Goal: Browse casually: Explore the website without a specific task or goal

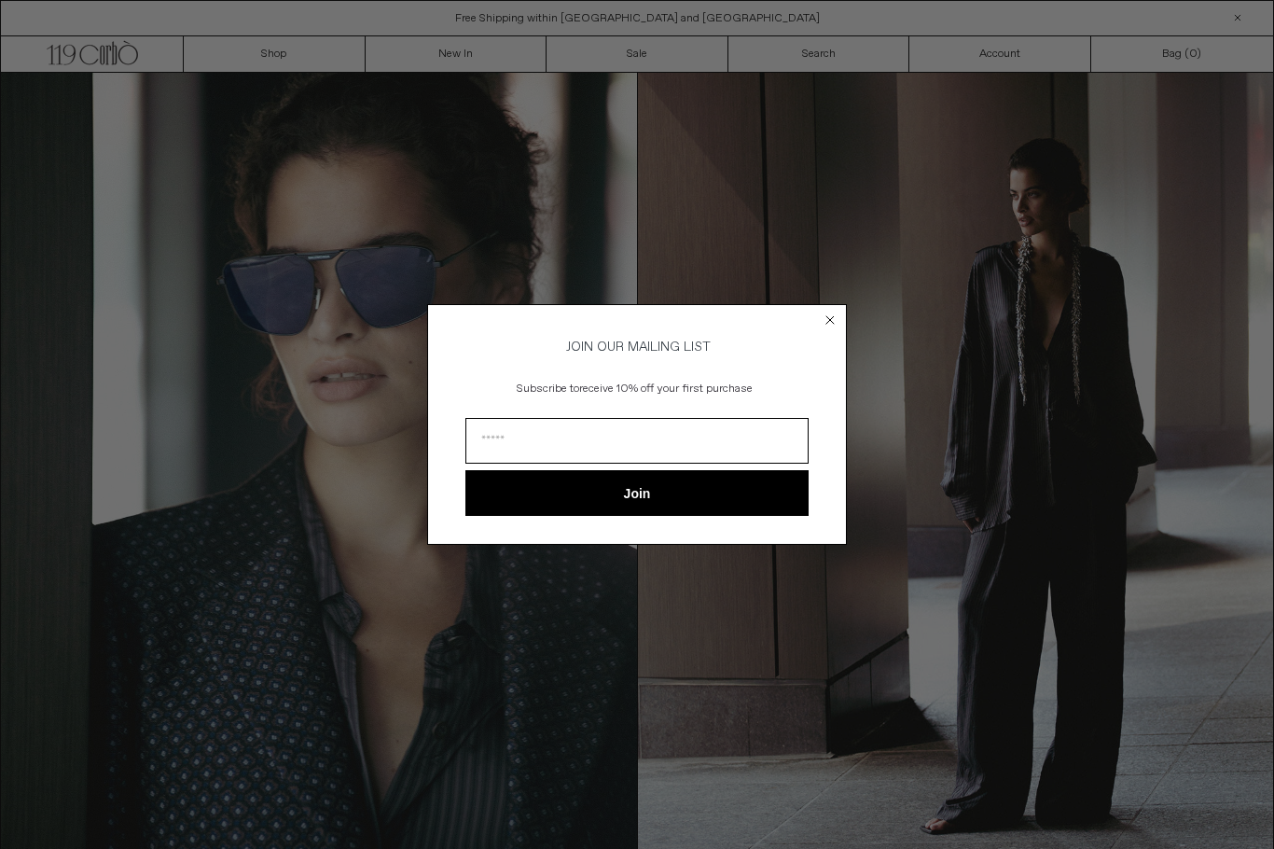
click at [824, 325] on icon "Close dialog" at bounding box center [830, 320] width 19 height 19
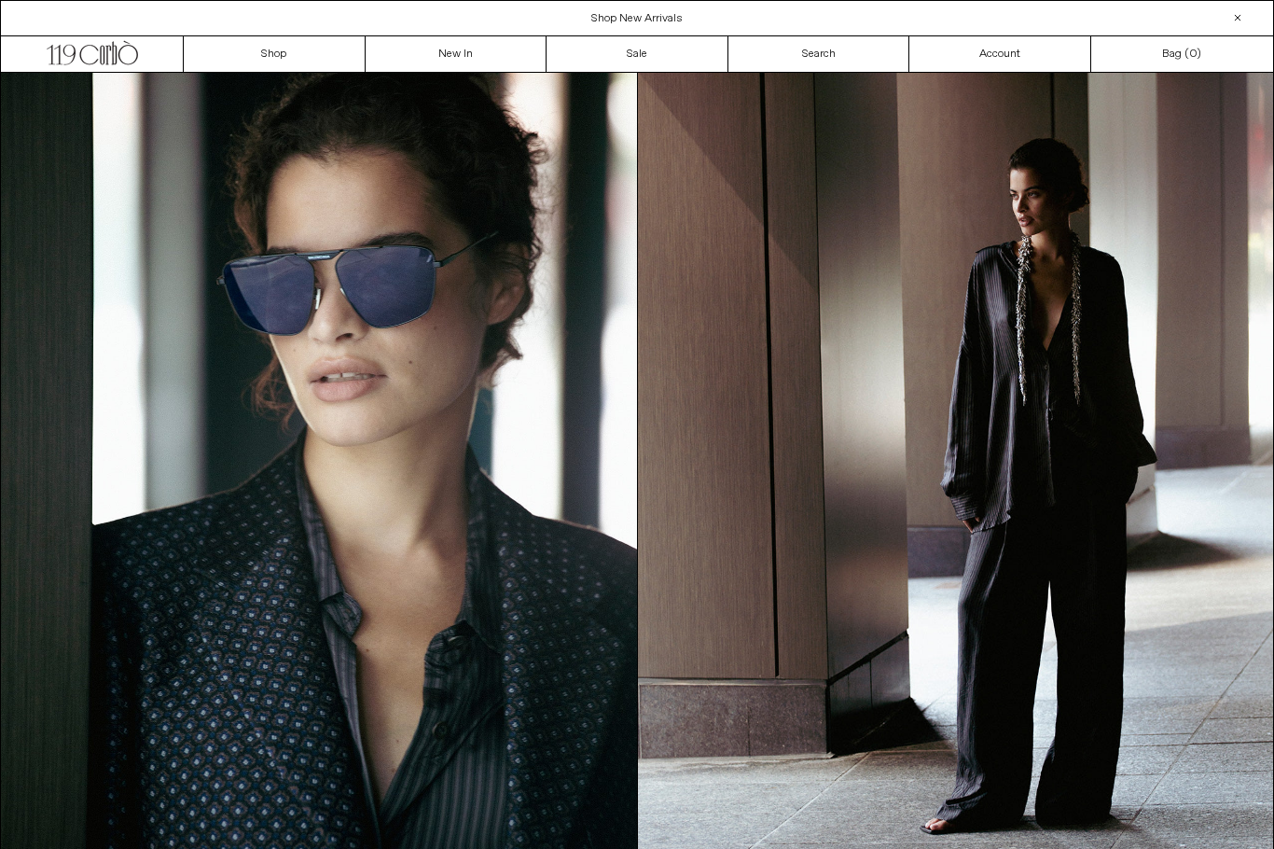
click at [1226, 410] on img at bounding box center [956, 473] width 636 height 800
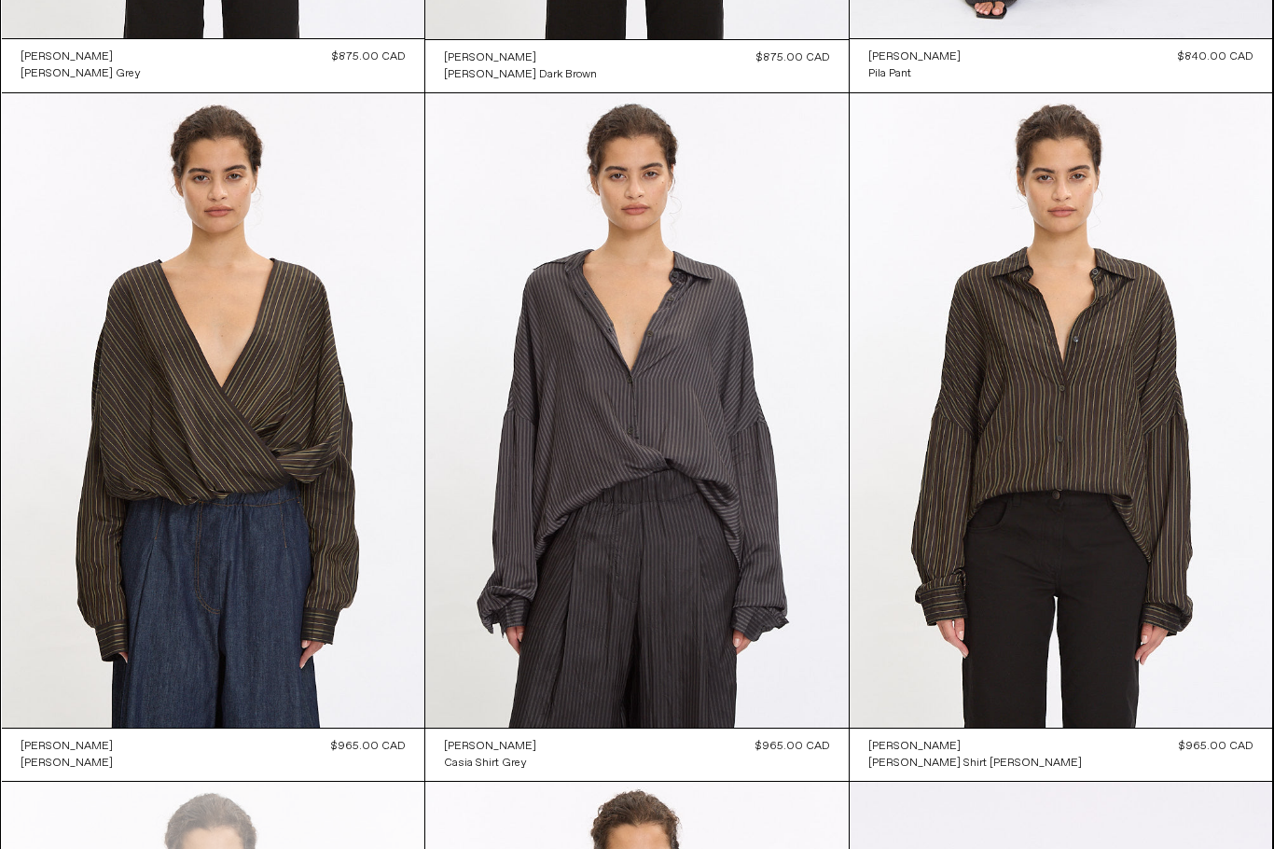
scroll to position [3461, 0]
click at [727, 411] on at bounding box center [637, 410] width 424 height 635
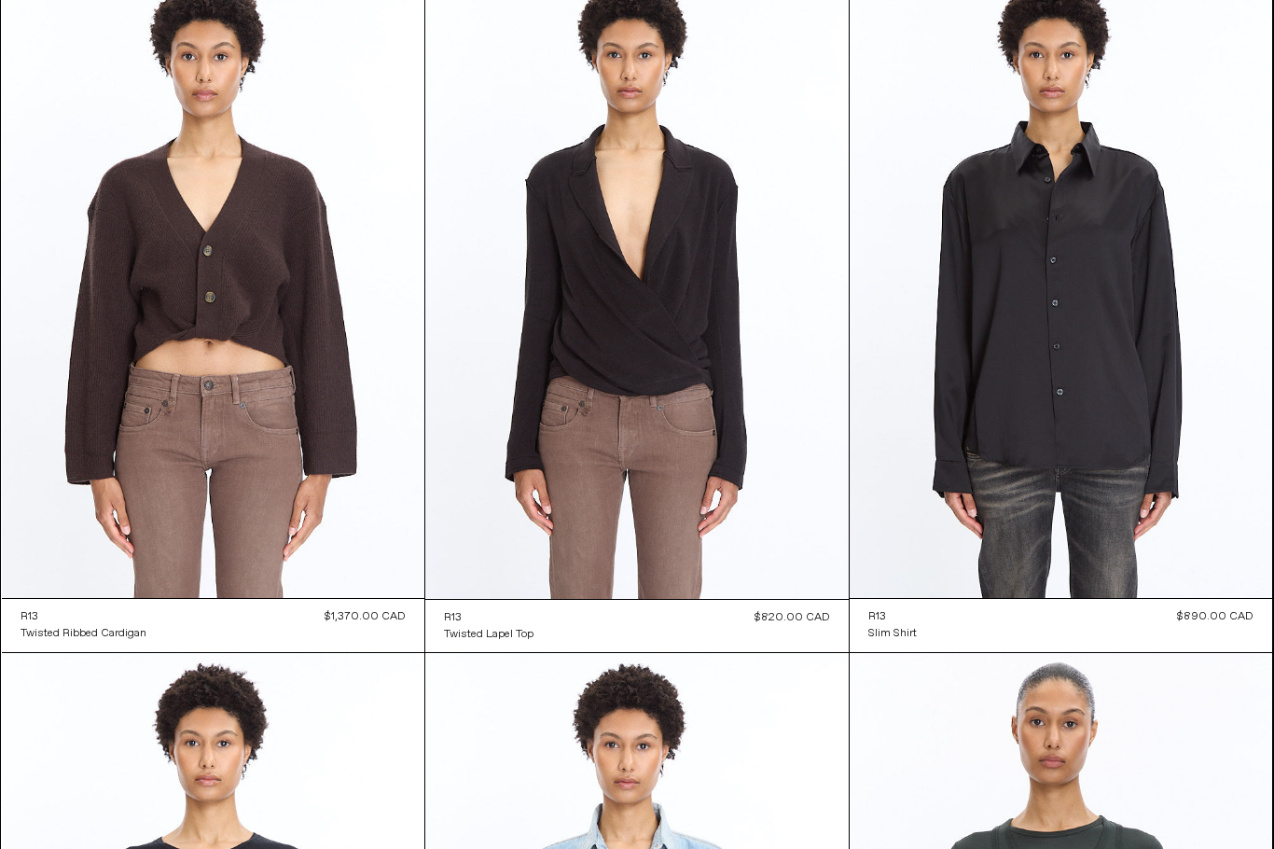
scroll to position [18060, 0]
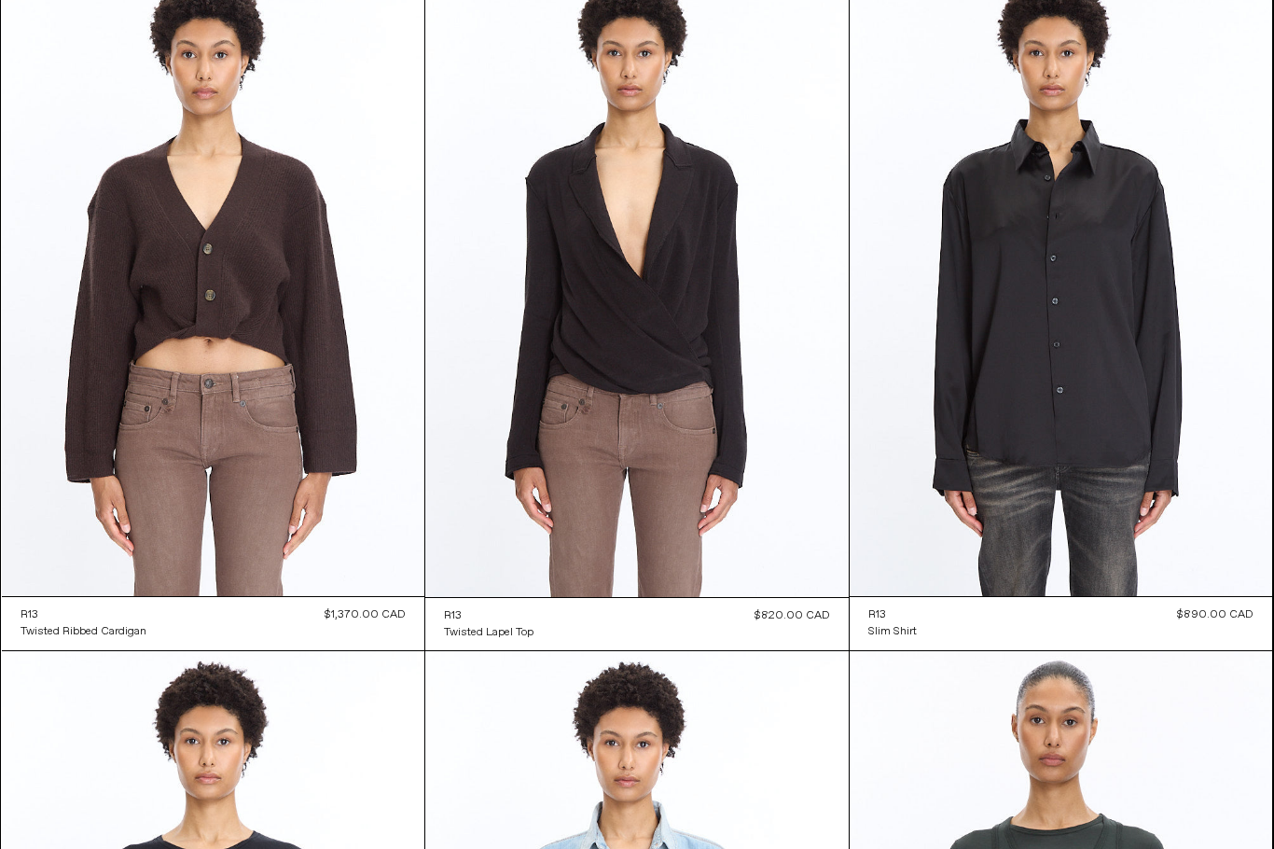
click at [1164, 422] on at bounding box center [1062, 279] width 424 height 634
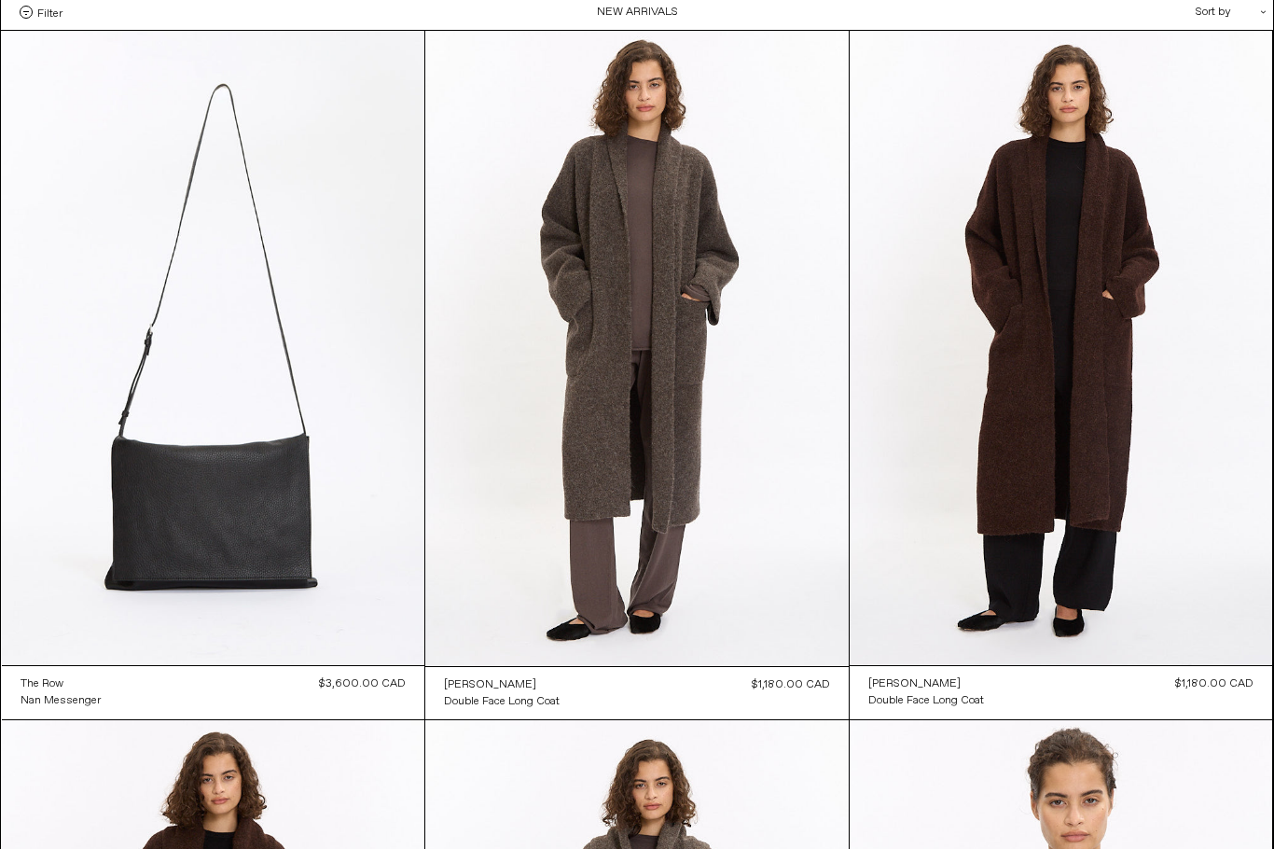
scroll to position [0, 0]
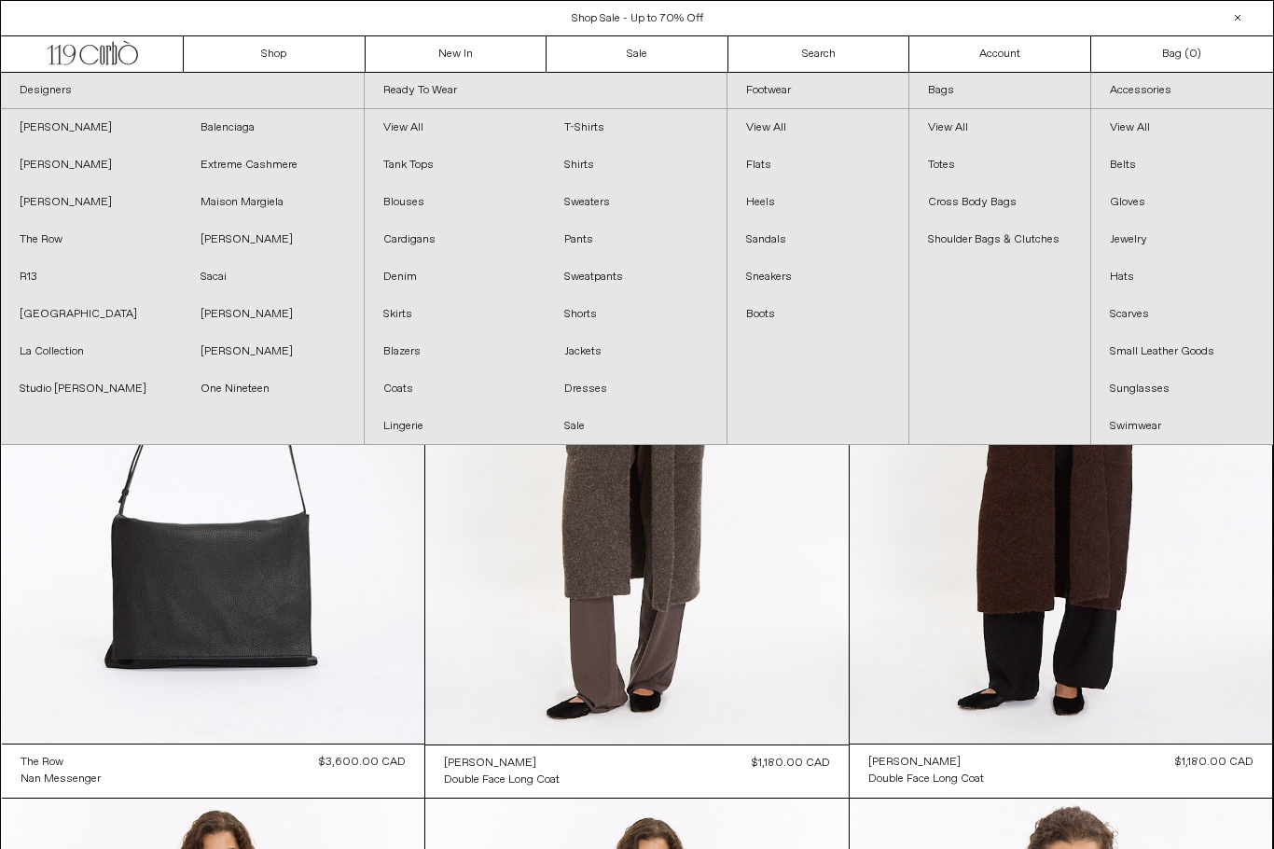
click at [865, 85] on link "Footwear" at bounding box center [818, 91] width 181 height 36
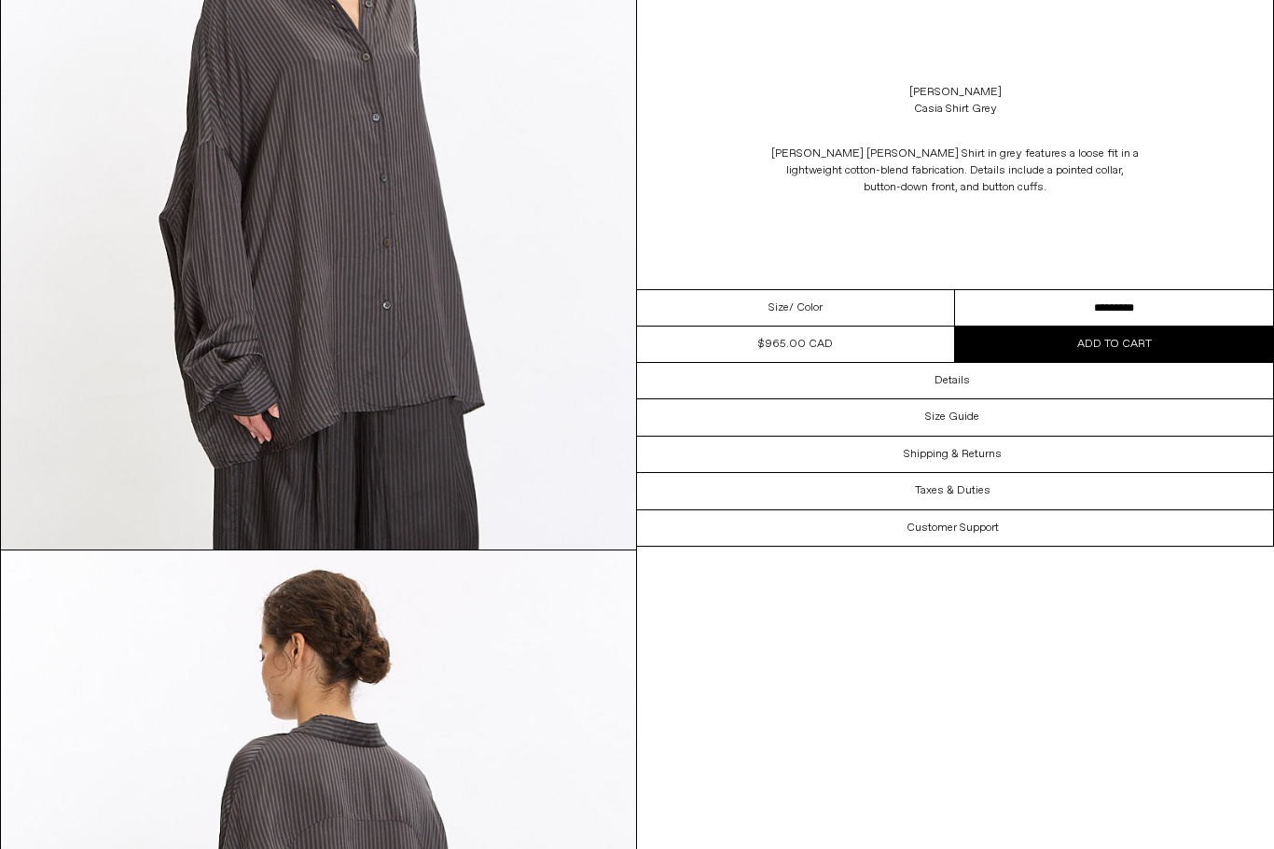
scroll to position [2693, 0]
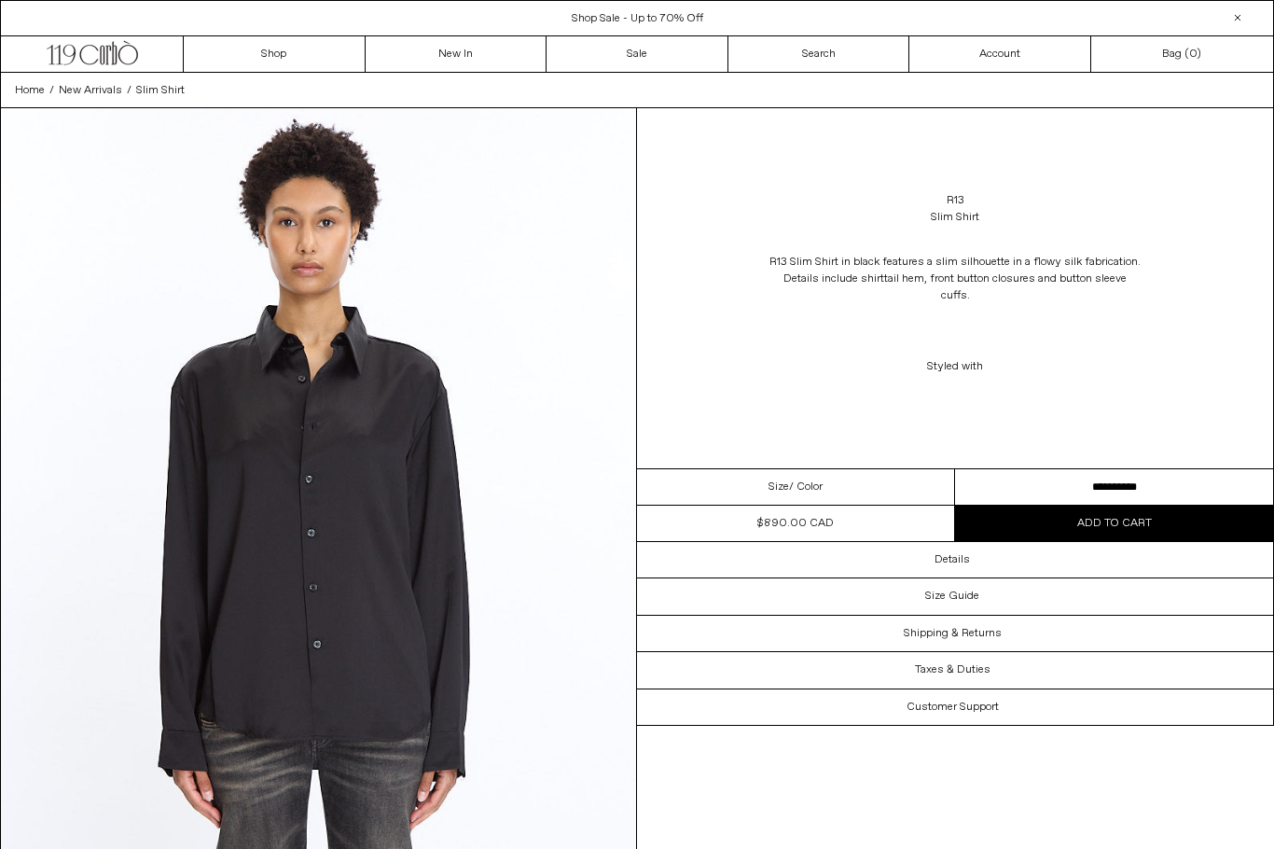
click at [1161, 473] on select "**********" at bounding box center [1114, 487] width 318 height 36
select select "**********"
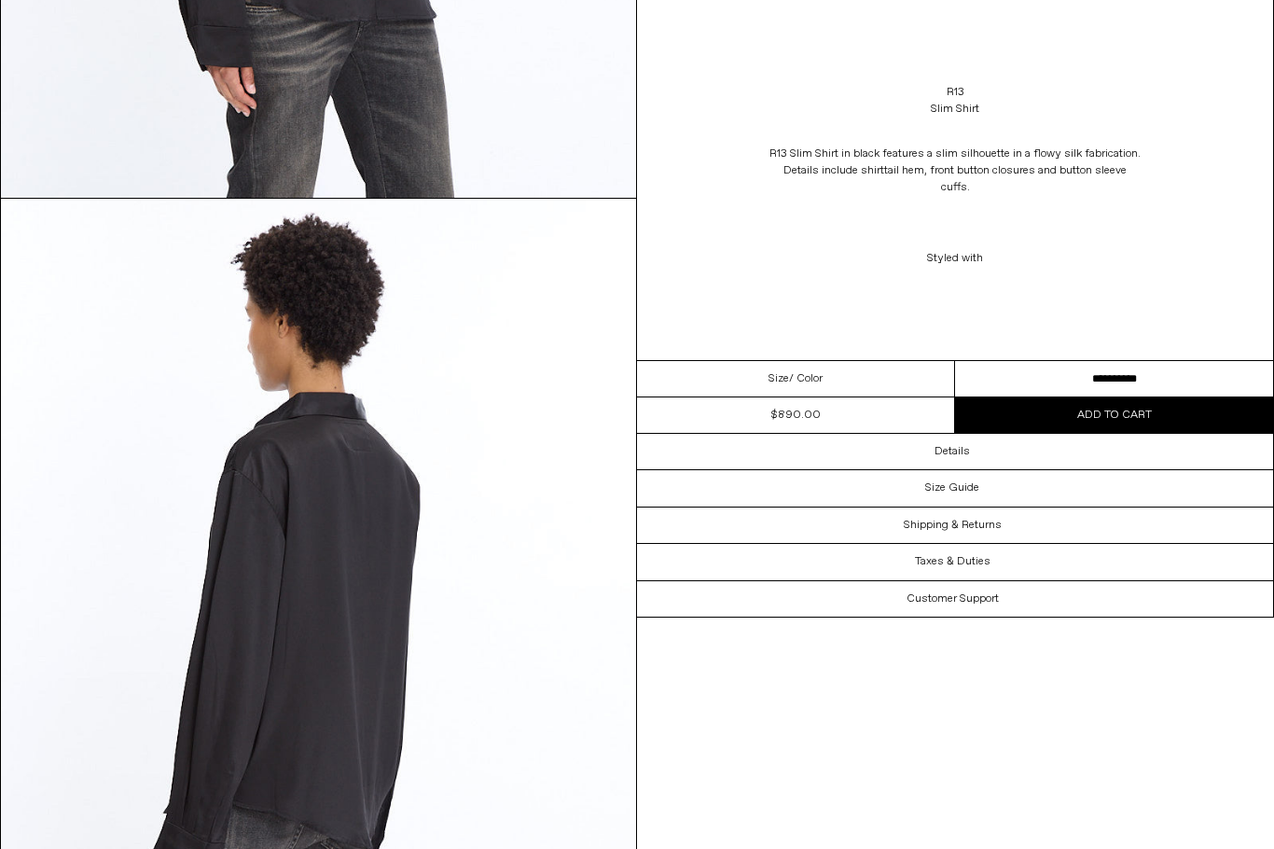
scroll to position [1421, 0]
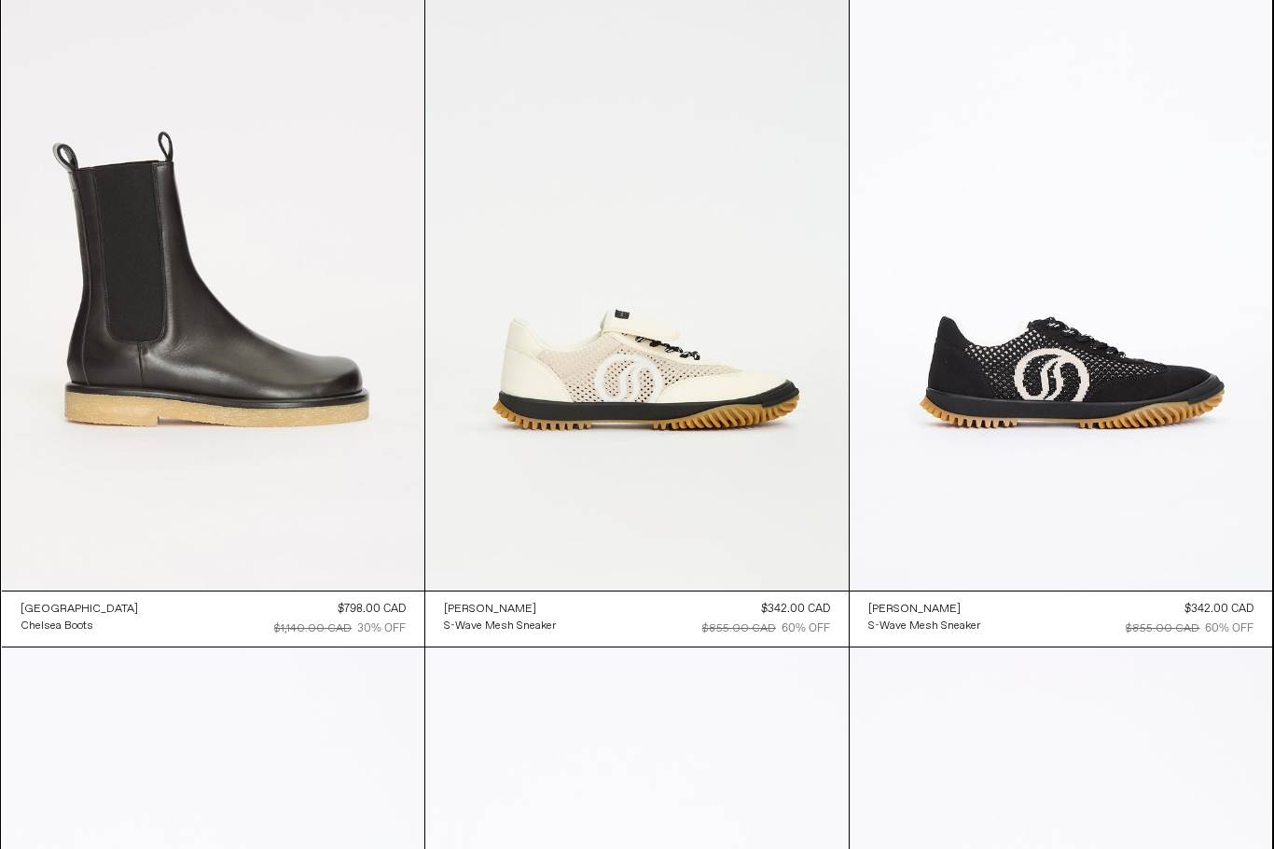
scroll to position [8443, 0]
click at [351, 429] on at bounding box center [214, 273] width 424 height 634
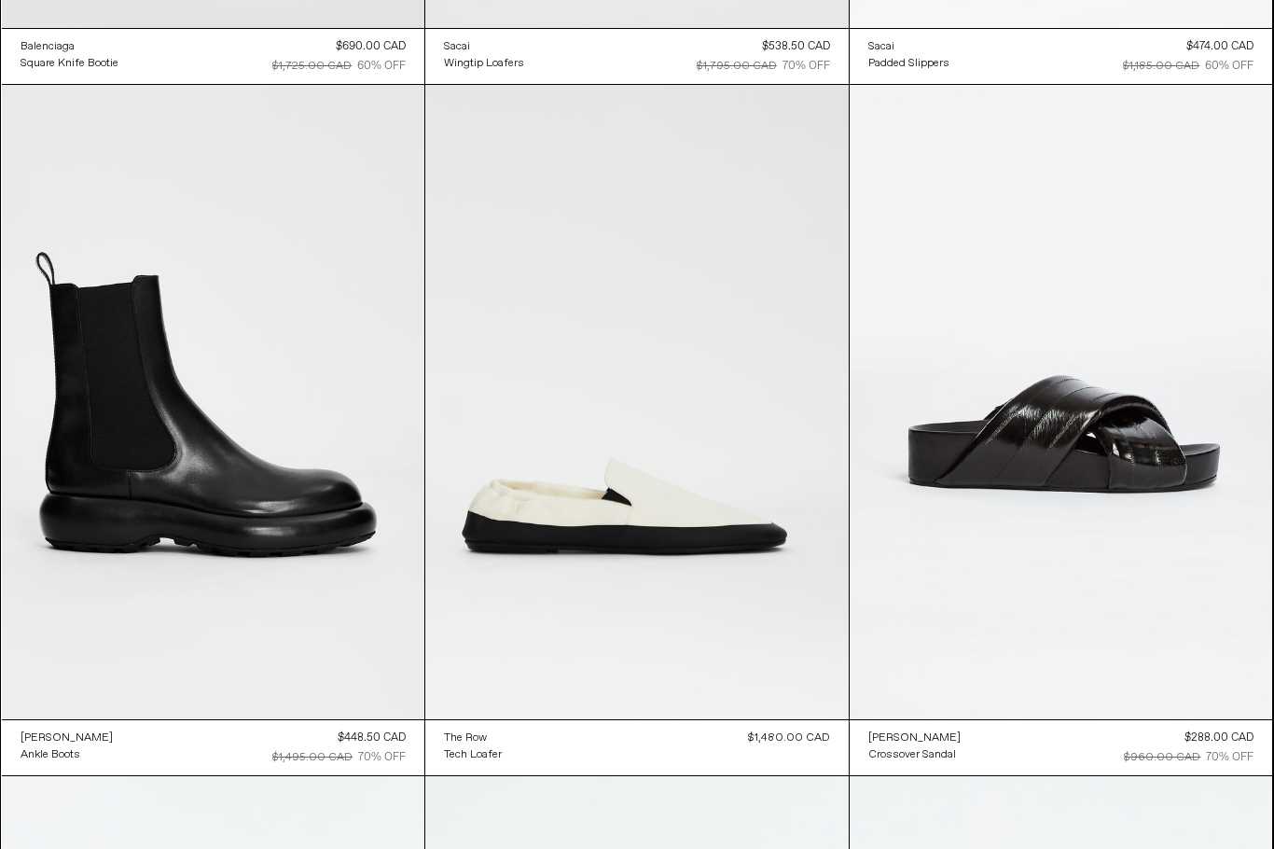
scroll to position [11081, 0]
click at [296, 521] on at bounding box center [214, 402] width 424 height 634
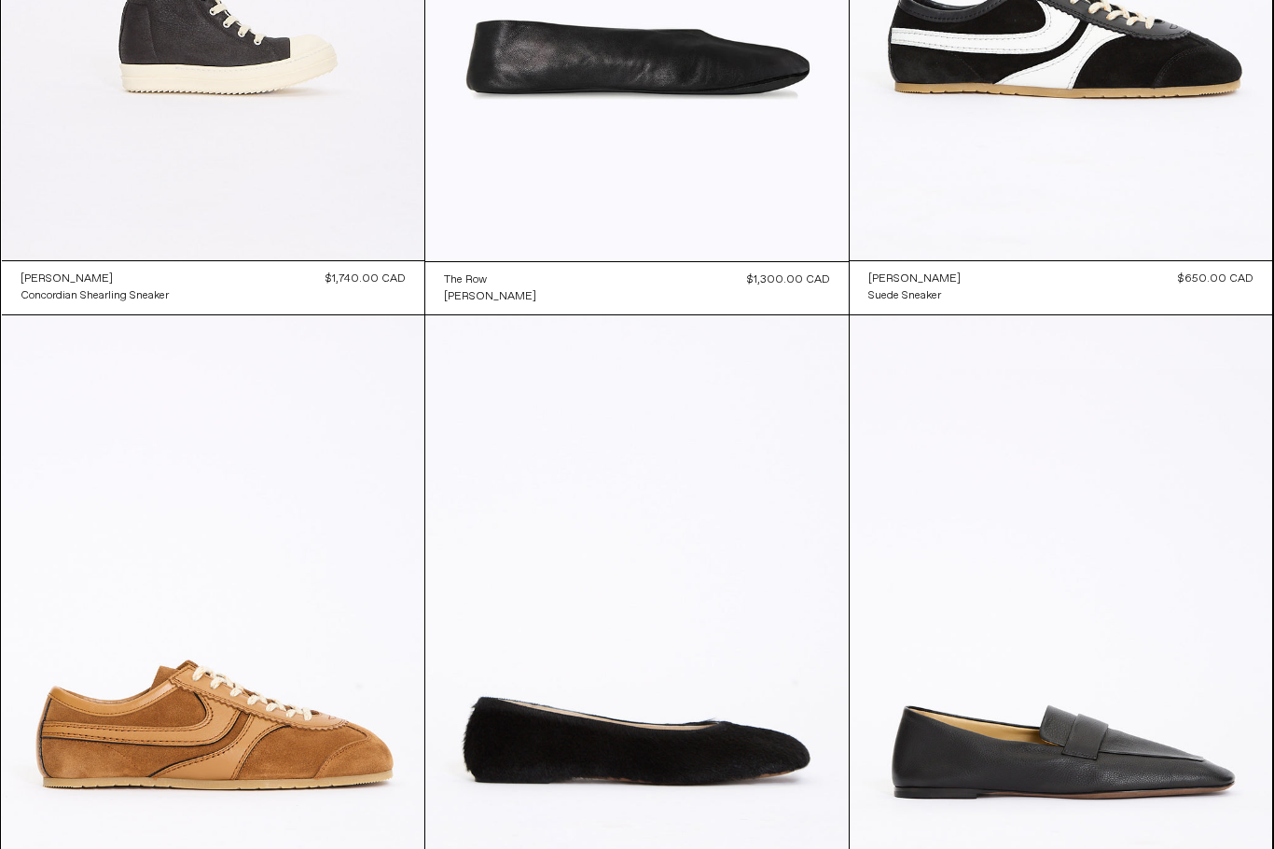
scroll to position [0, 0]
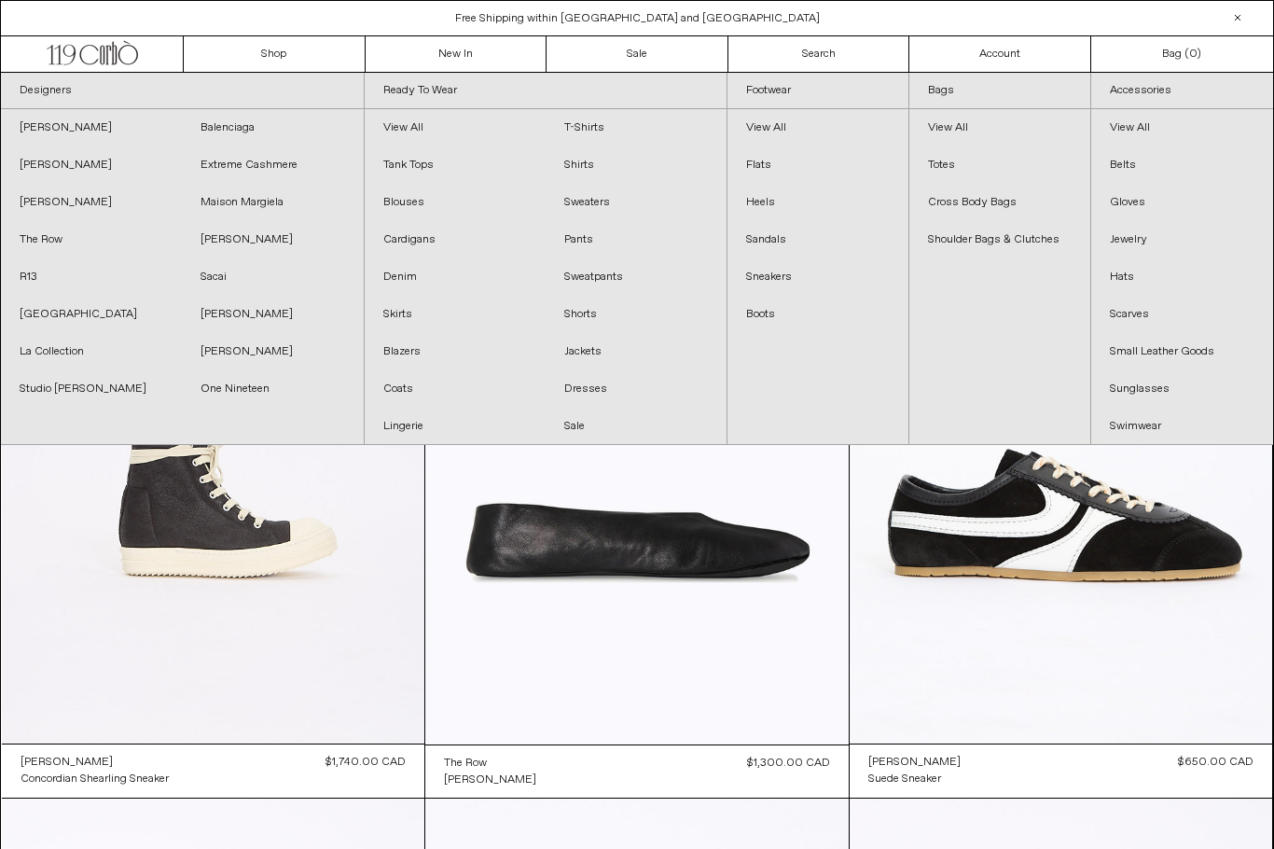
click at [405, 389] on link "Coats" at bounding box center [455, 388] width 181 height 37
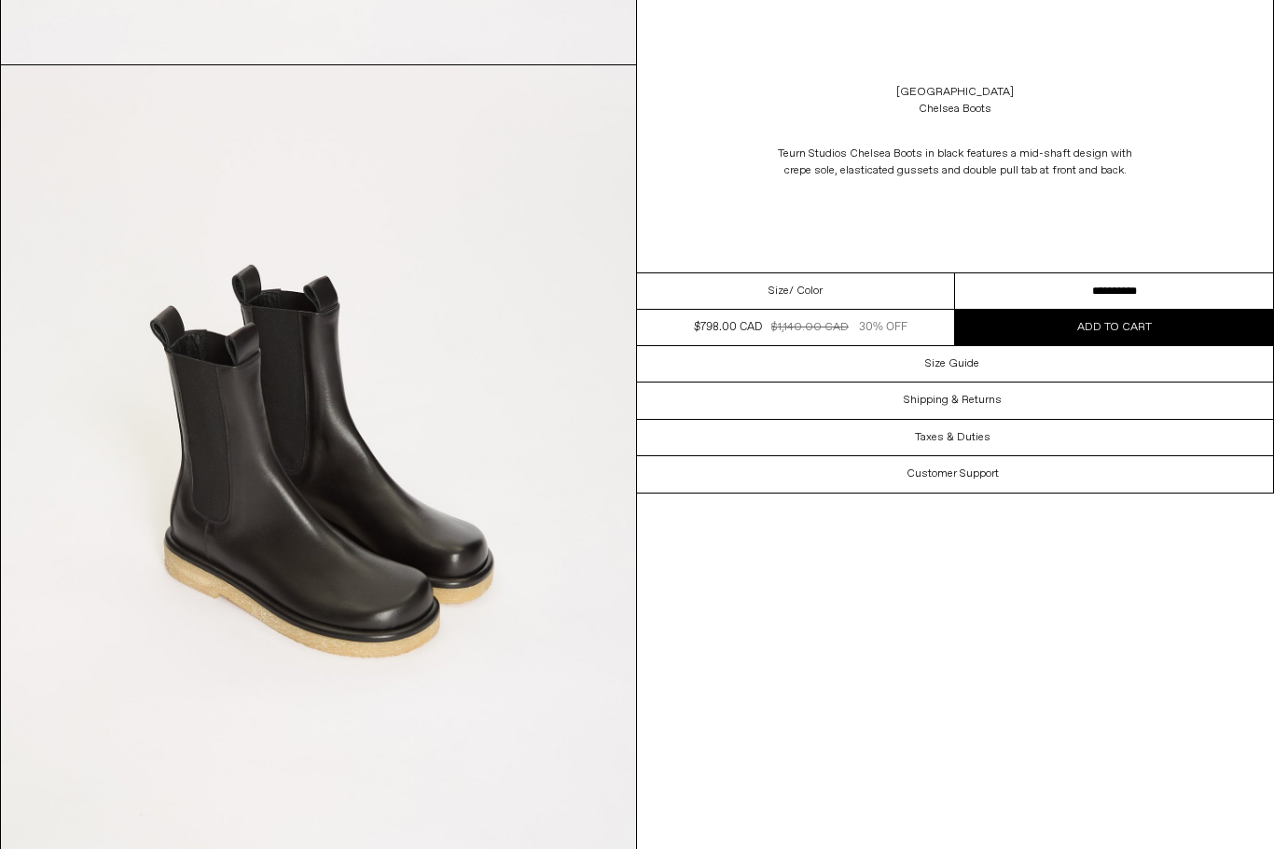
scroll to position [3190, 0]
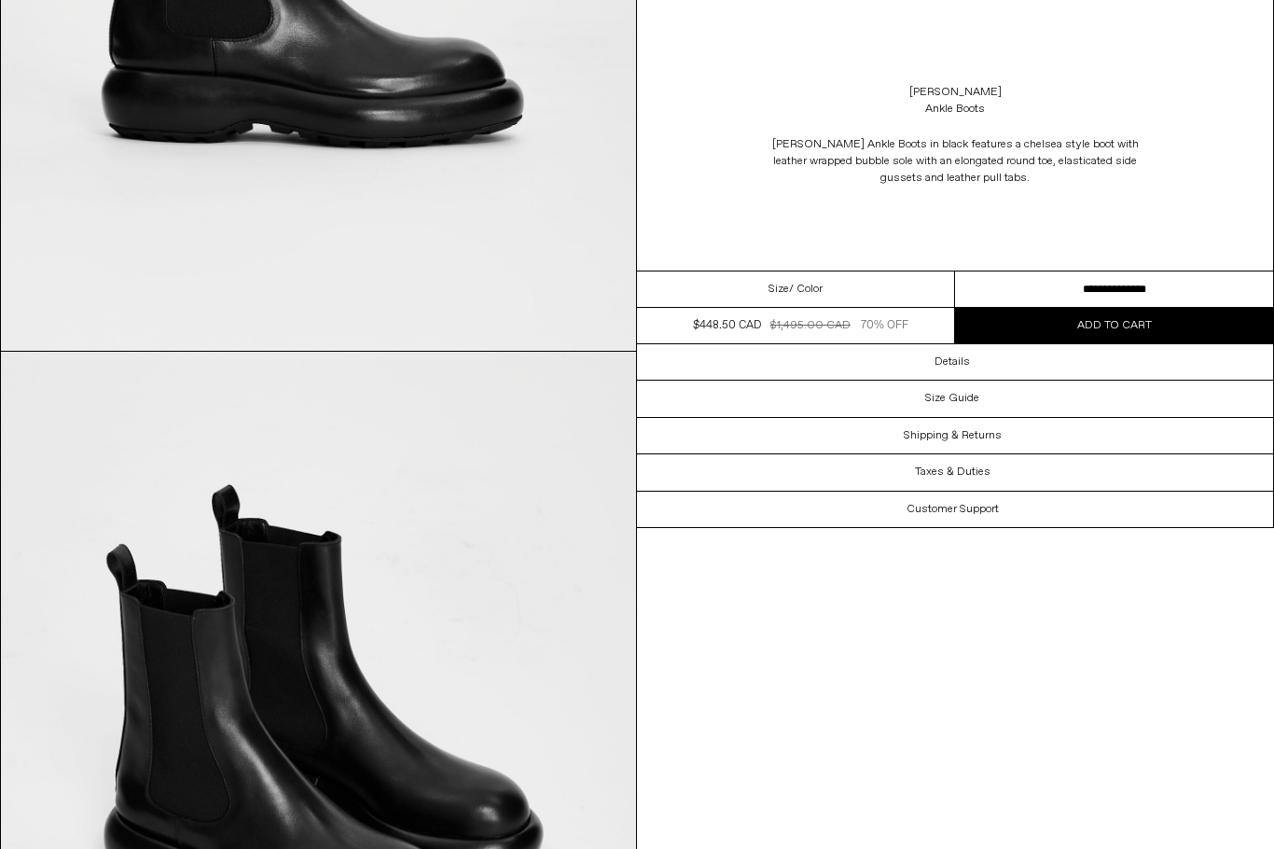
scroll to position [522, 0]
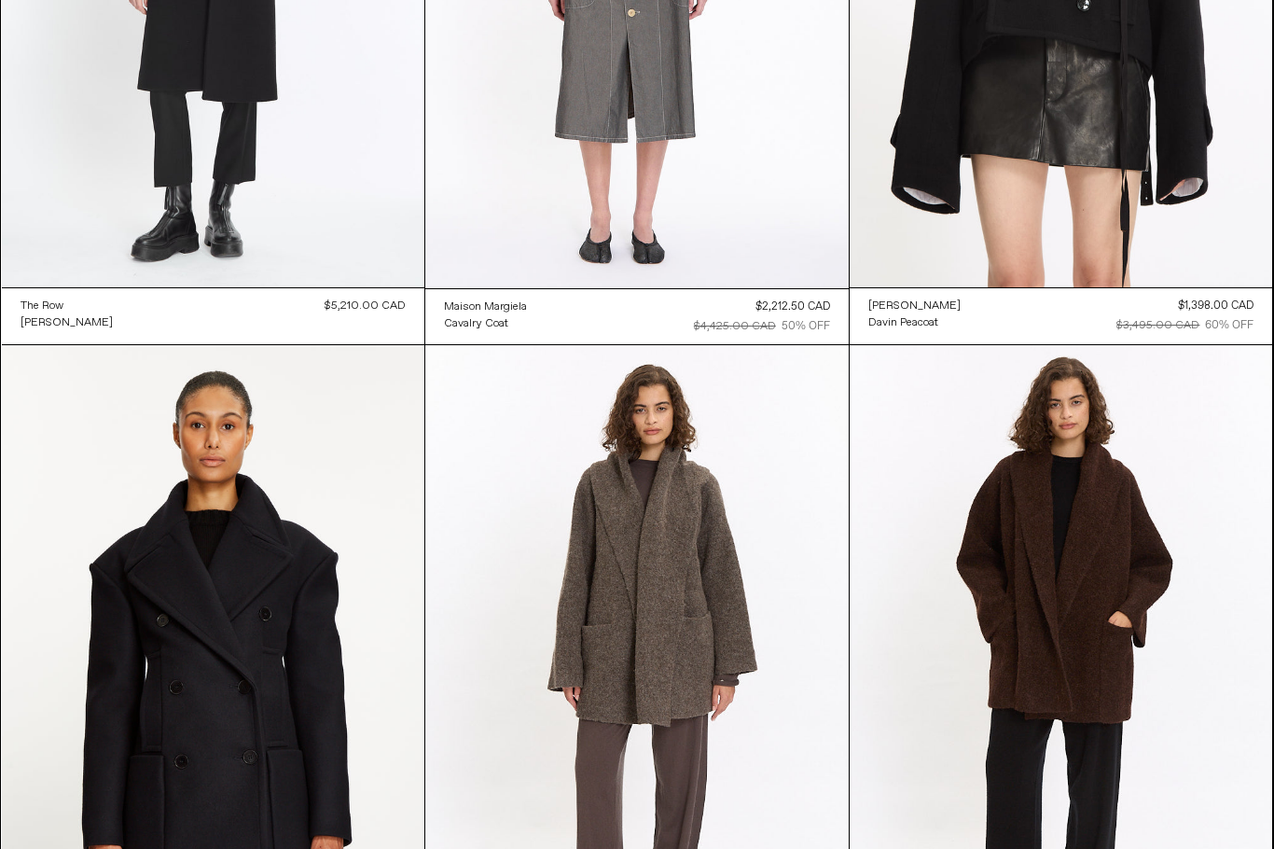
scroll to position [456, 0]
click at [1222, 846] on at bounding box center [1062, 662] width 424 height 634
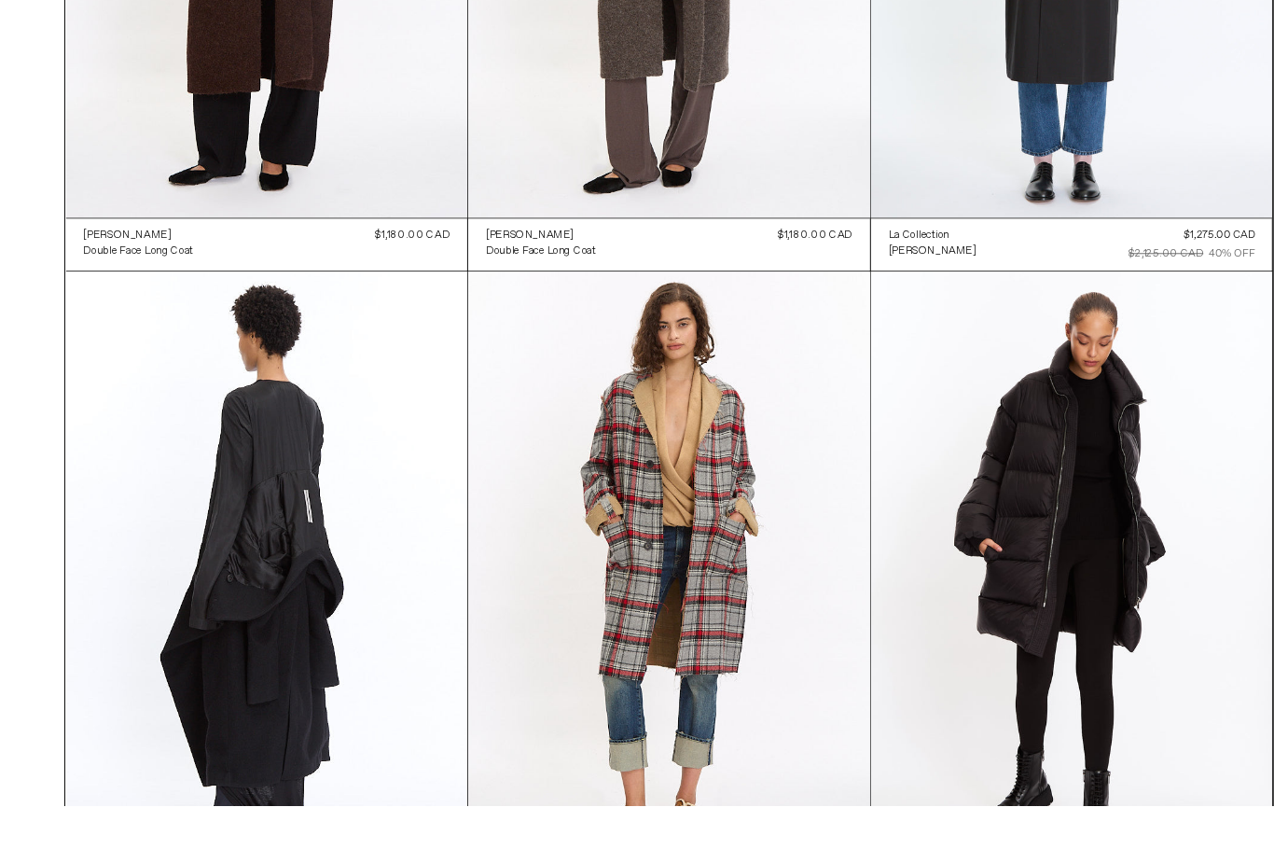
scroll to position [2012, 0]
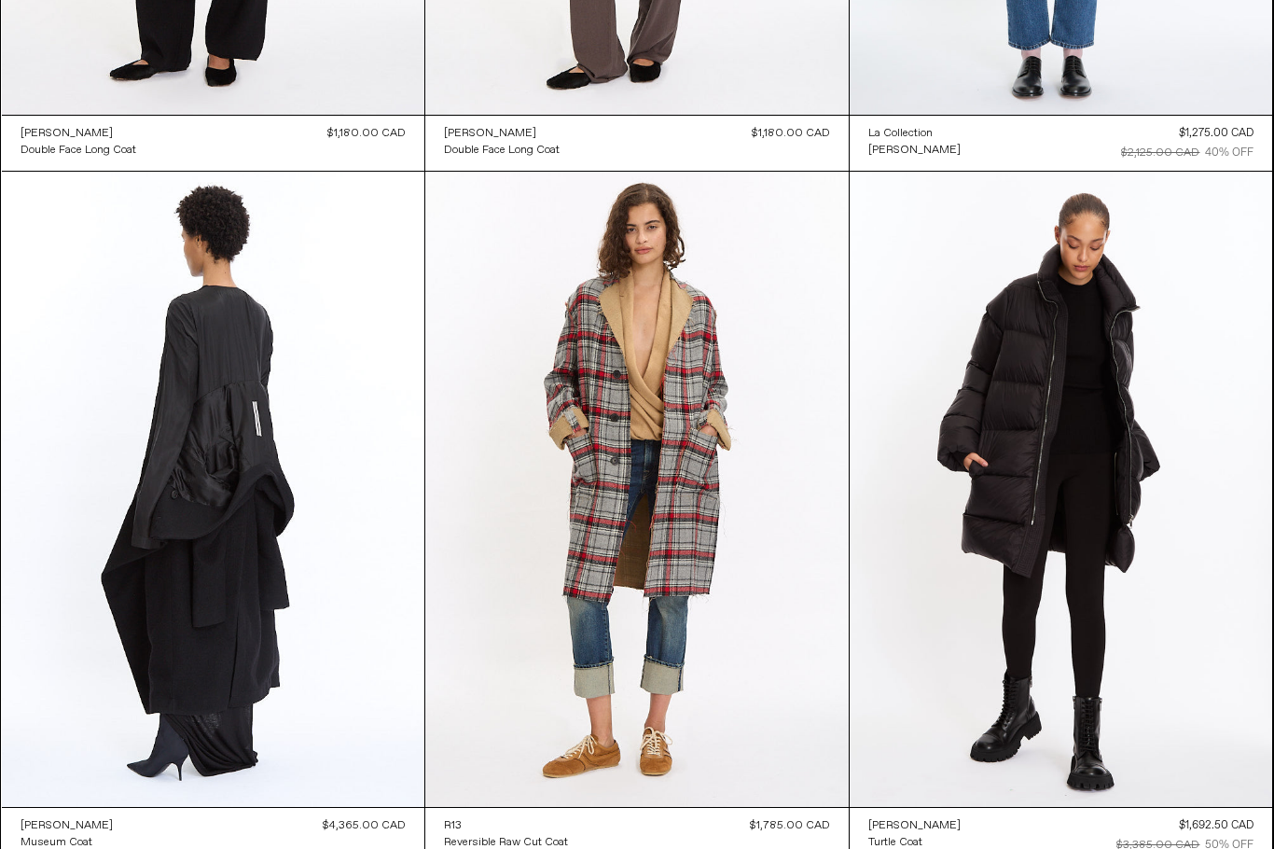
click at [1172, 627] on at bounding box center [1062, 489] width 424 height 634
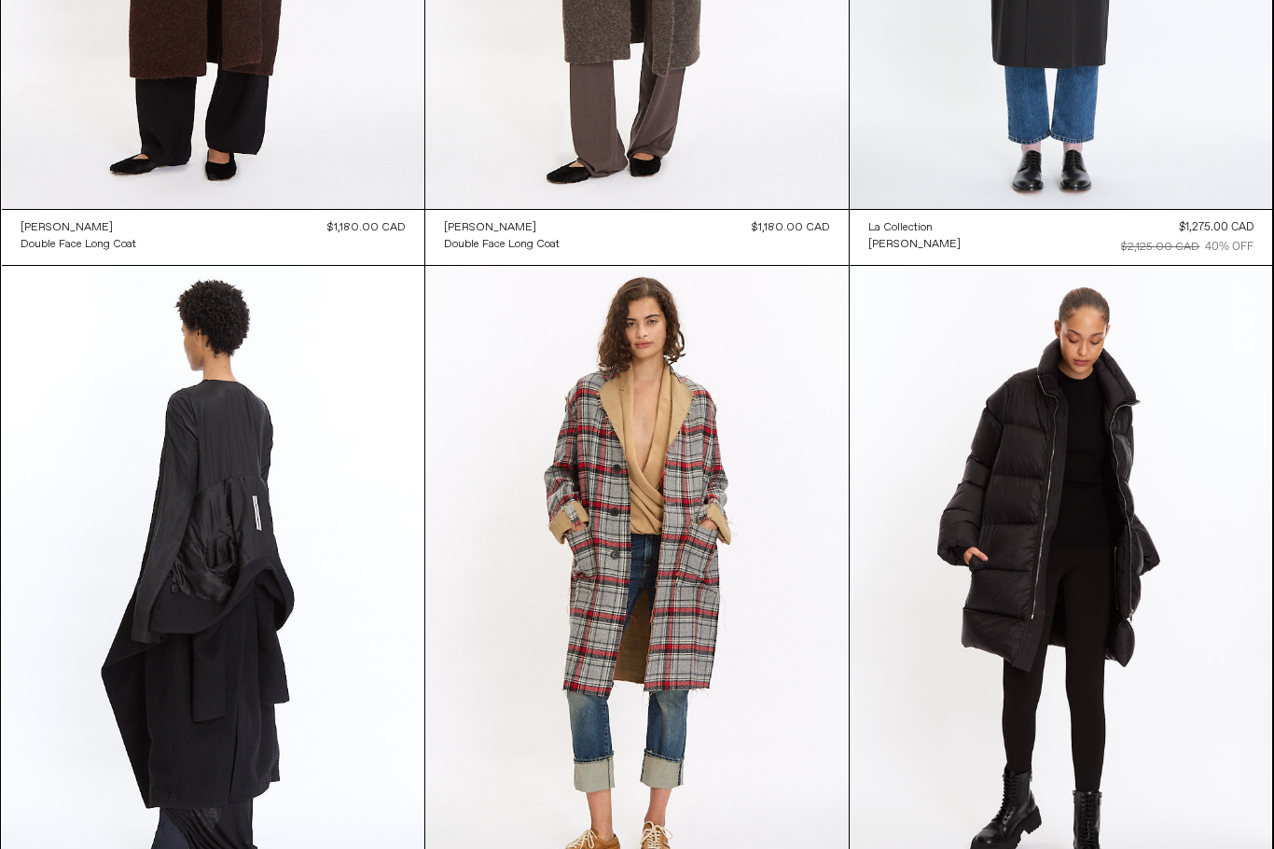
scroll to position [1890, 0]
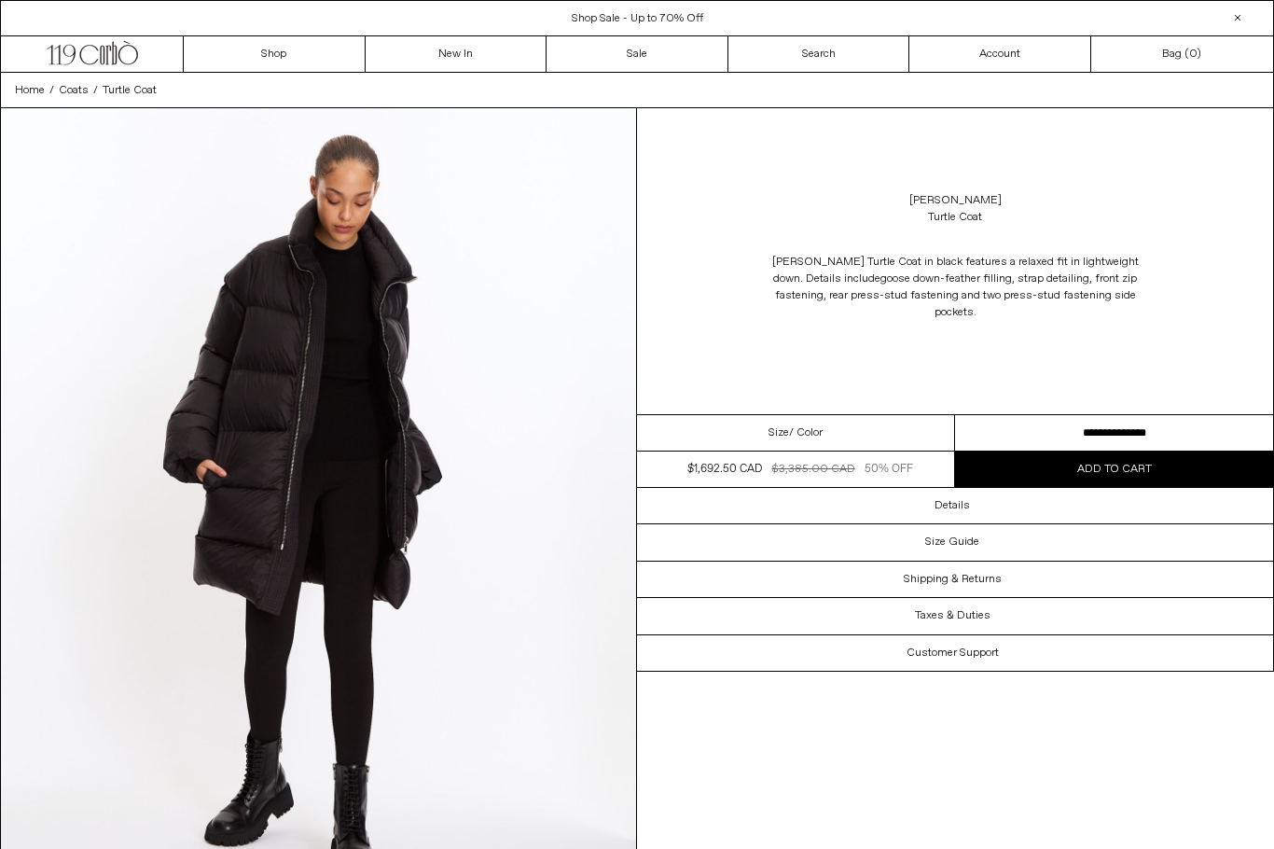
click at [1192, 440] on select "**********" at bounding box center [1114, 433] width 318 height 36
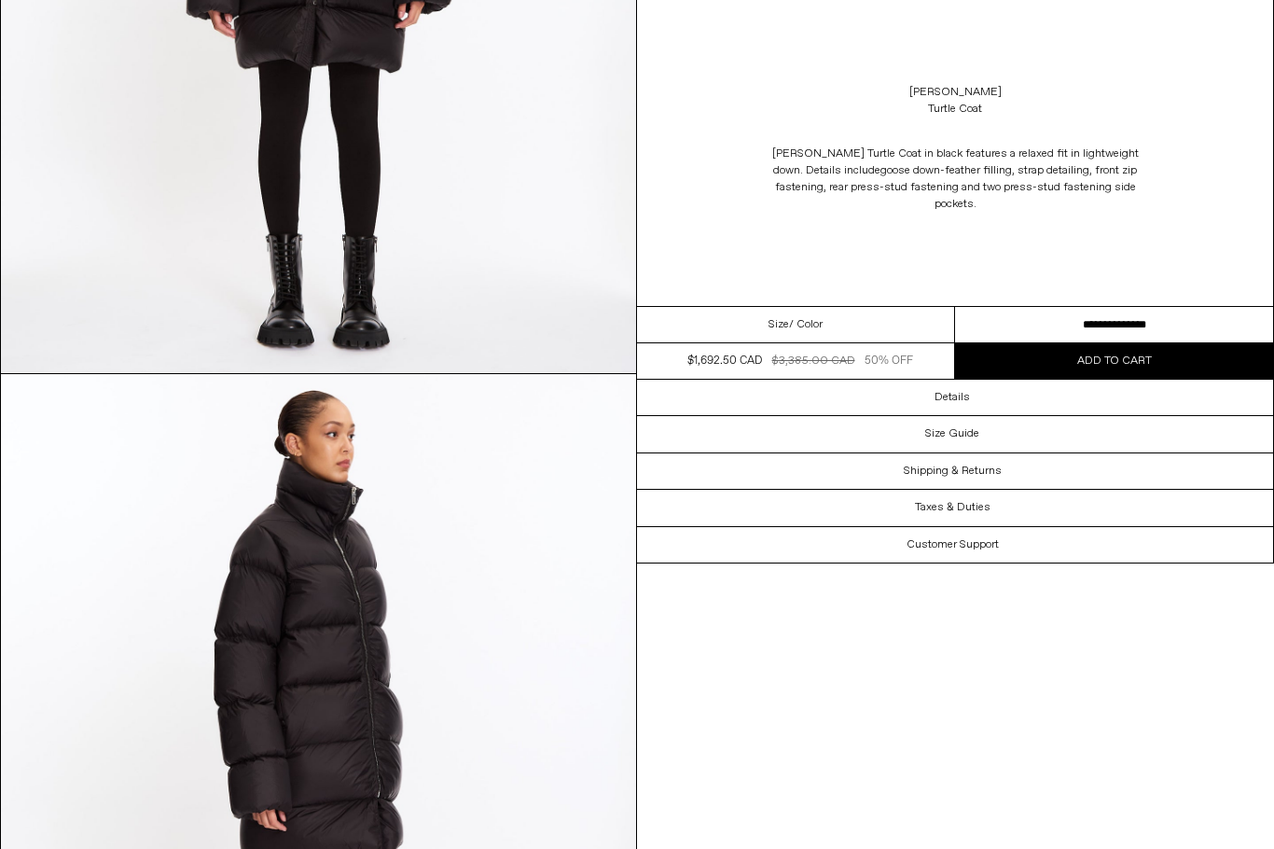
scroll to position [1277, 0]
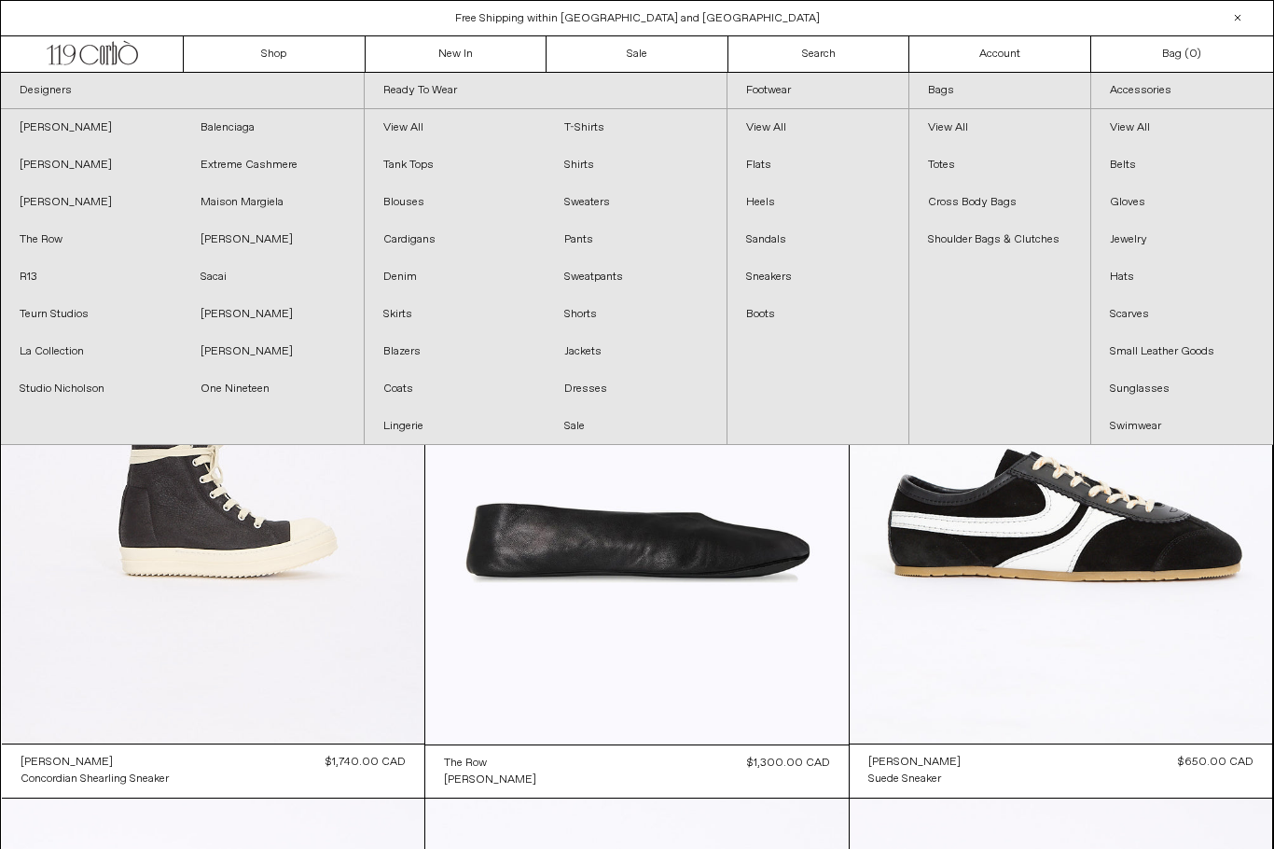
click at [95, 128] on link "[PERSON_NAME]" at bounding box center [91, 127] width 181 height 37
click at [108, 164] on link "[PERSON_NAME]" at bounding box center [91, 164] width 181 height 37
click at [63, 202] on link "[PERSON_NAME]" at bounding box center [91, 202] width 181 height 37
click at [42, 282] on link "R13" at bounding box center [91, 276] width 181 height 37
click at [78, 314] on link "Teurn Studios" at bounding box center [91, 314] width 181 height 37
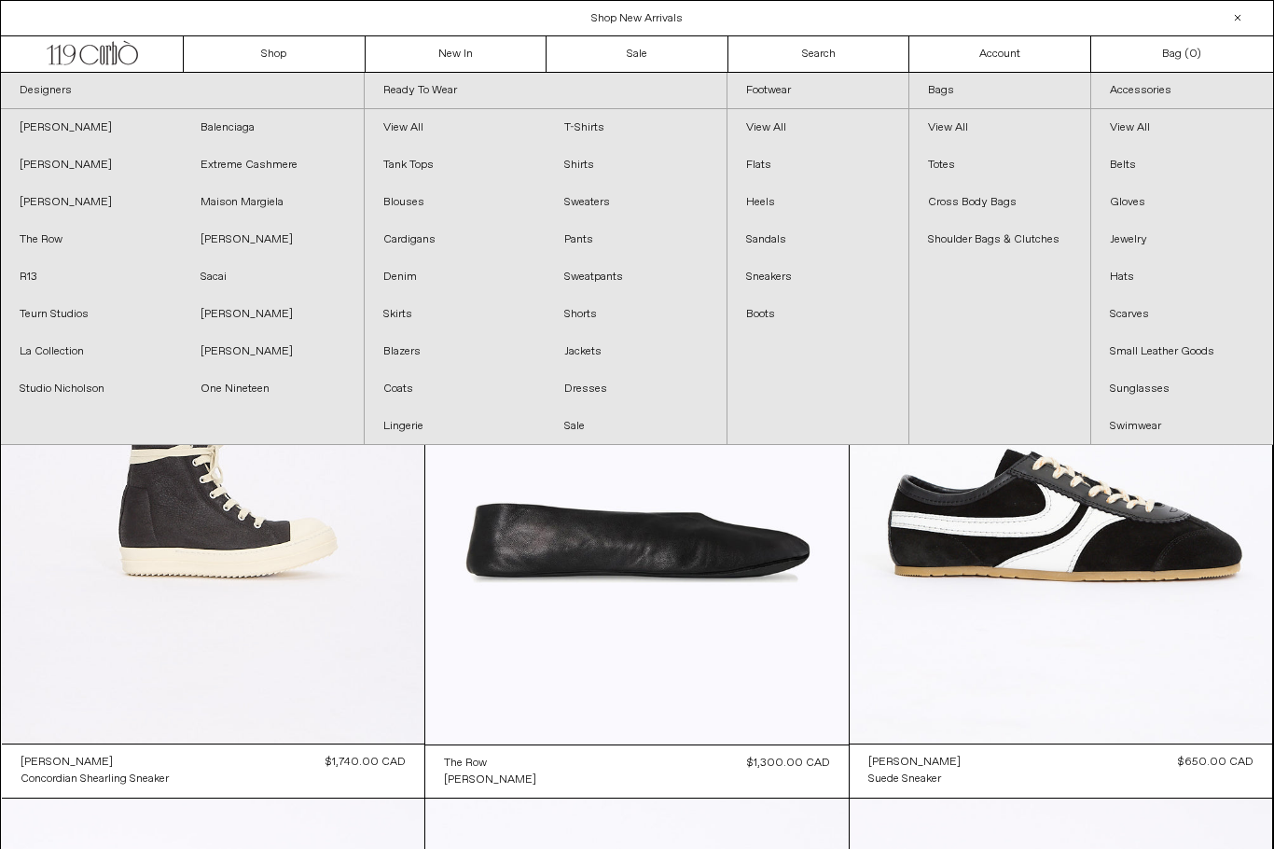
click at [88, 356] on link "La Collection" at bounding box center [91, 351] width 181 height 37
click at [93, 393] on link "Studio Nicholson" at bounding box center [91, 388] width 181 height 37
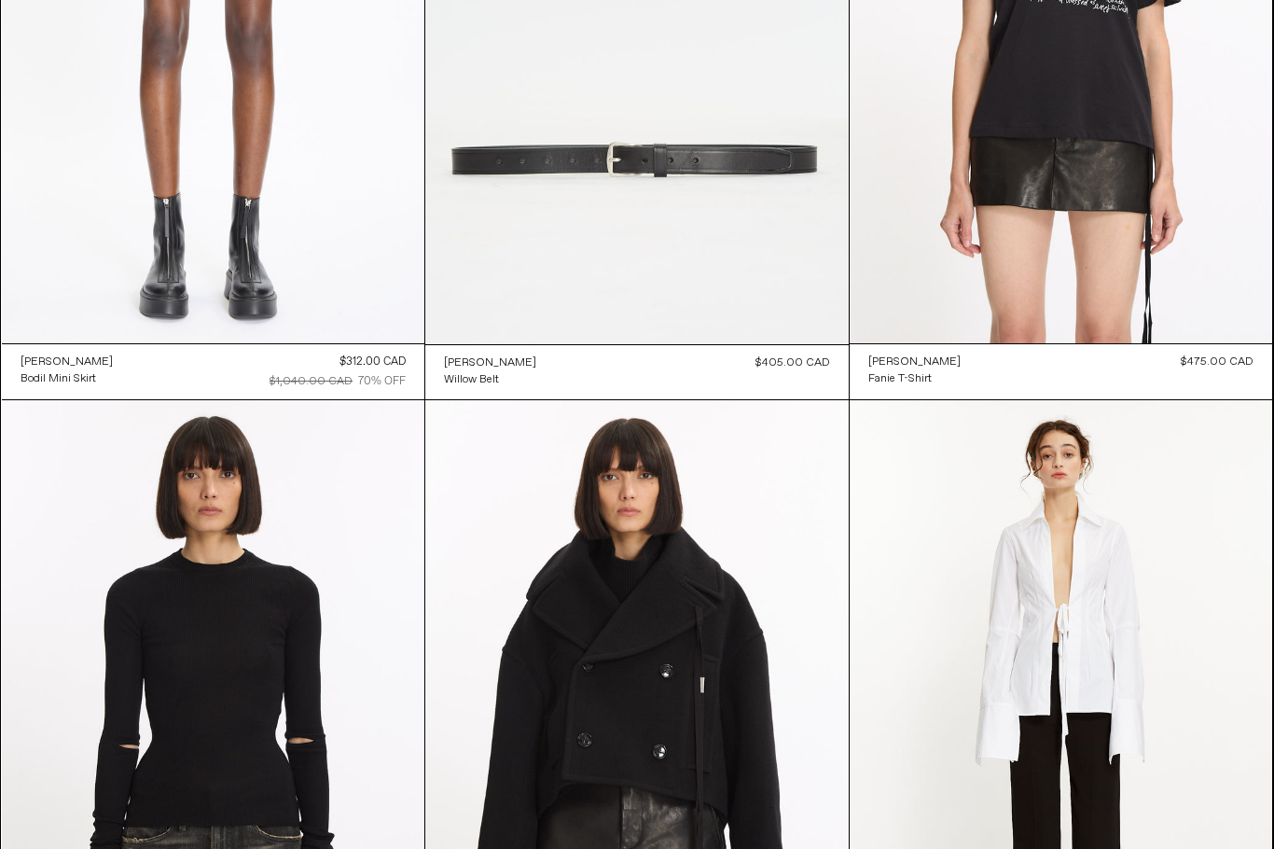
scroll to position [382, 0]
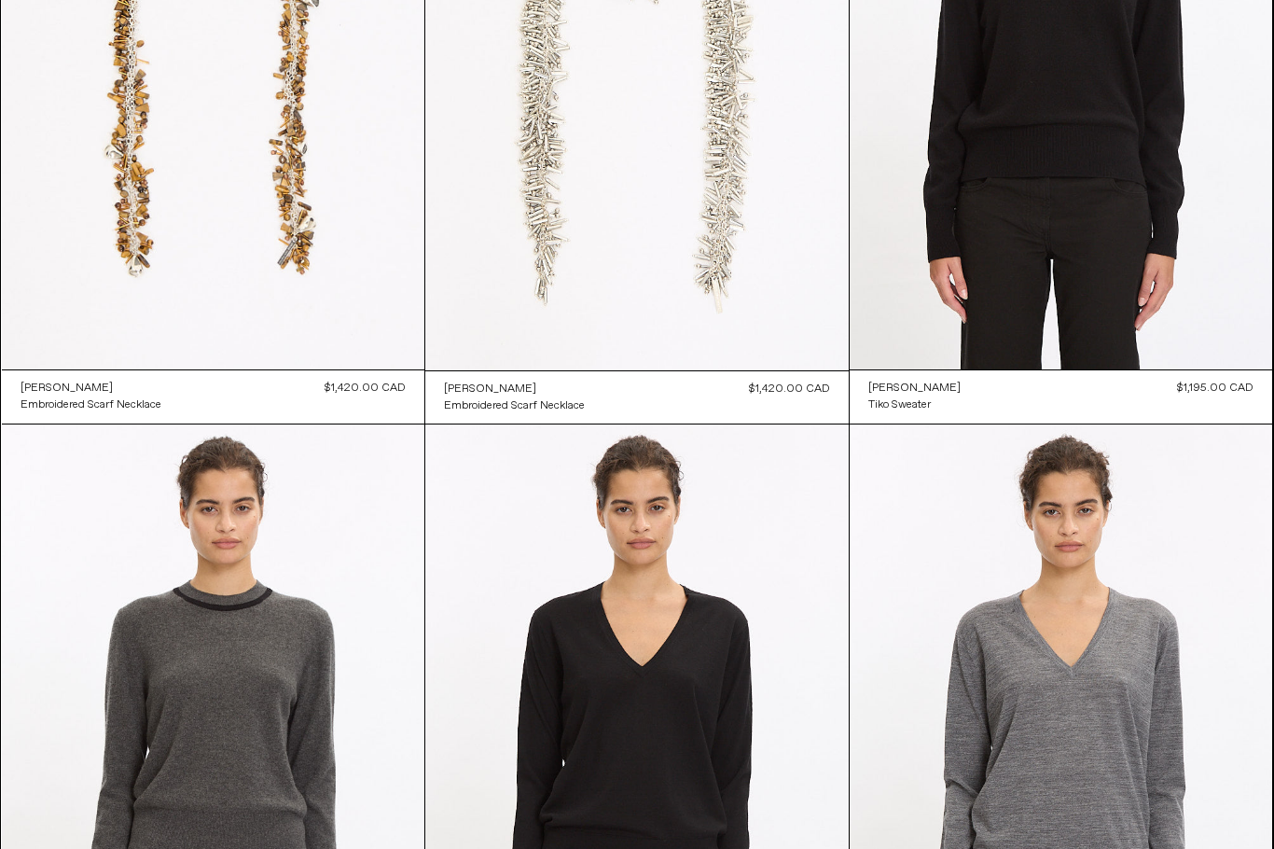
scroll to position [321, 0]
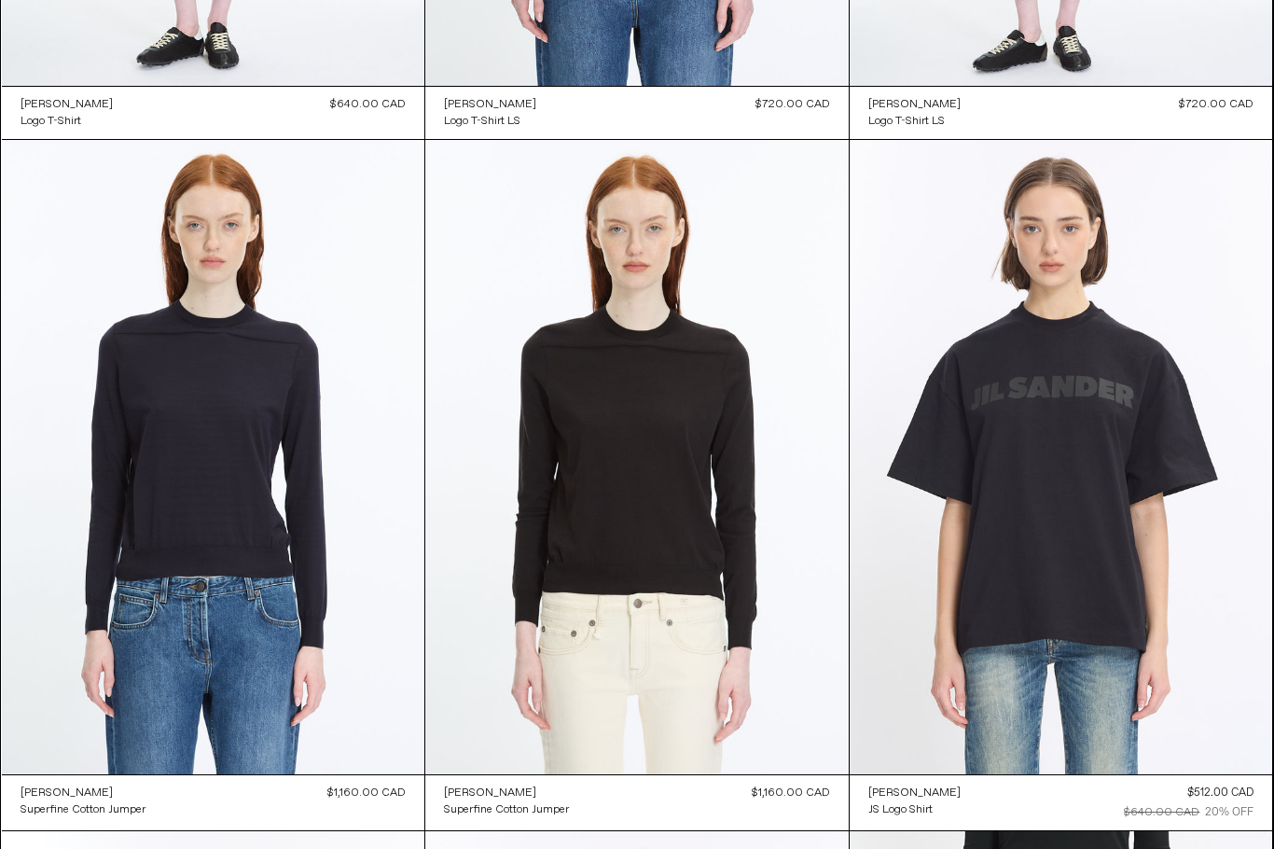
scroll to position [1240, 0]
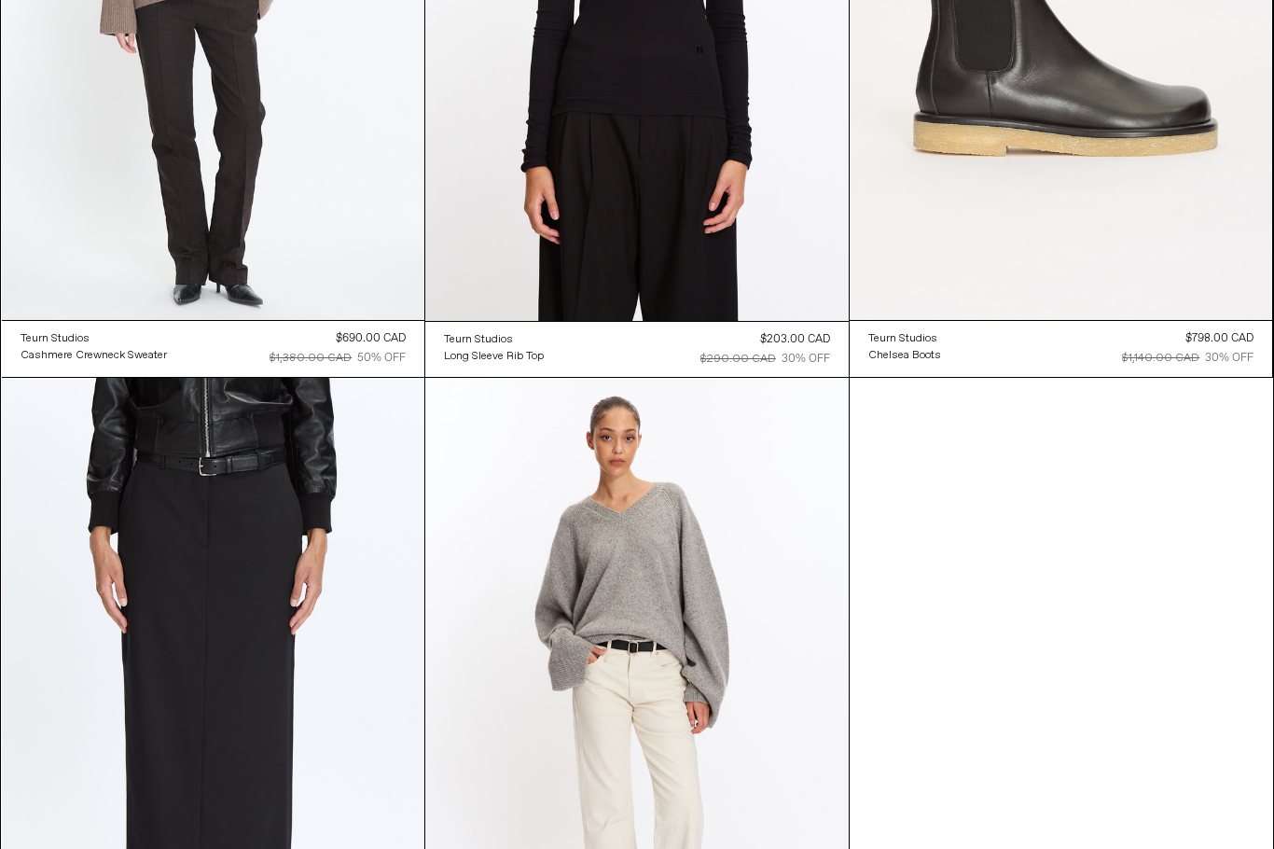
scroll to position [424, 0]
click at [772, 608] on at bounding box center [637, 695] width 424 height 635
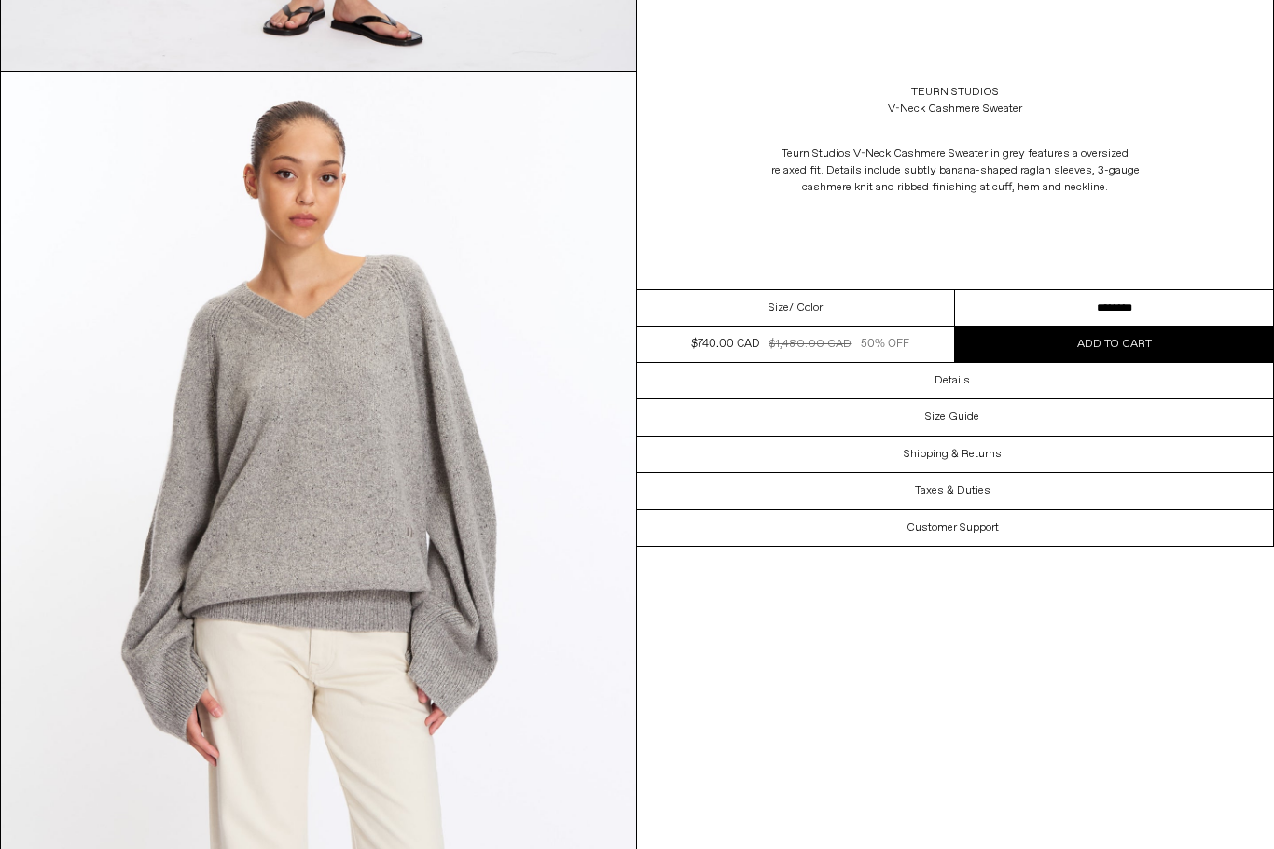
scroll to position [801, 0]
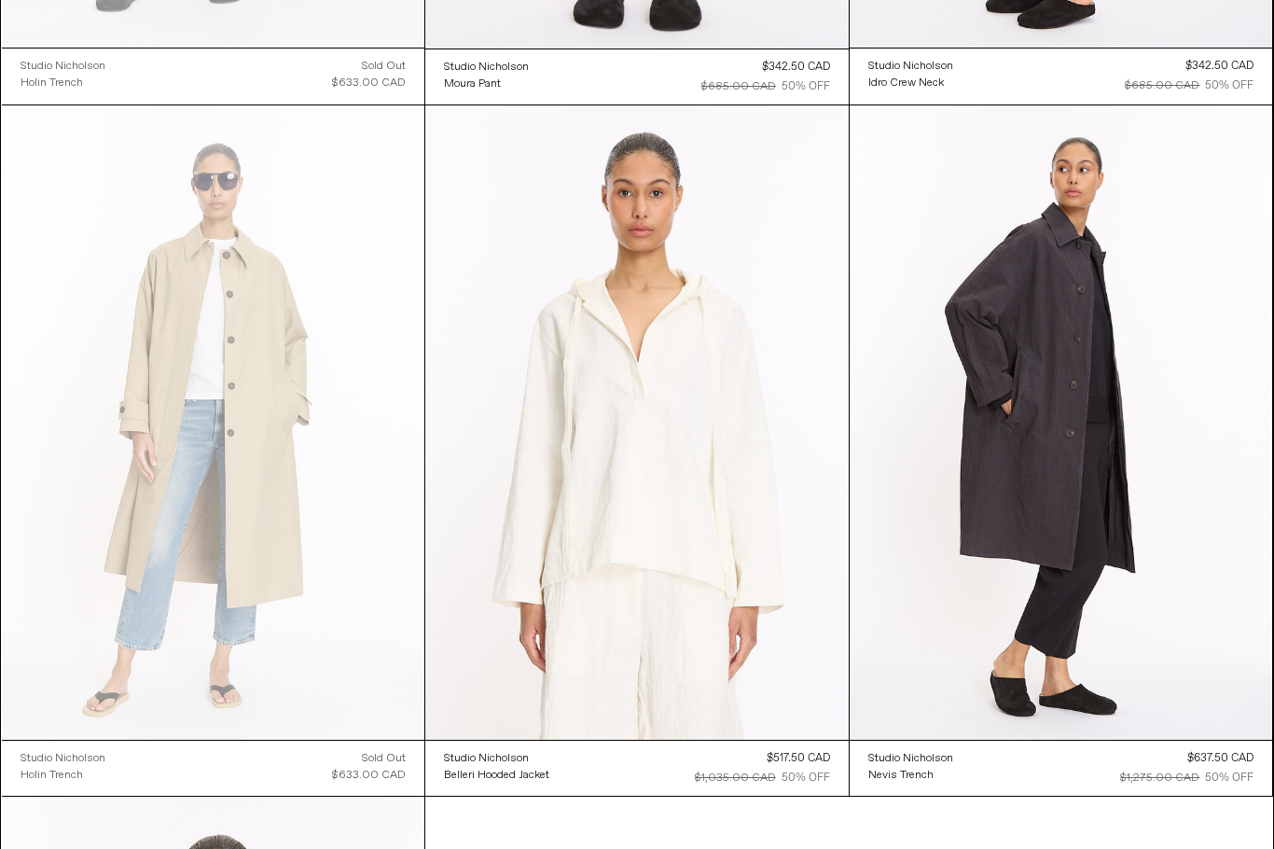
scroll to position [696, 0]
click at [1229, 522] on at bounding box center [1062, 422] width 424 height 634
click at [274, 384] on at bounding box center [214, 422] width 424 height 634
click at [1096, 457] on at bounding box center [1062, 422] width 424 height 634
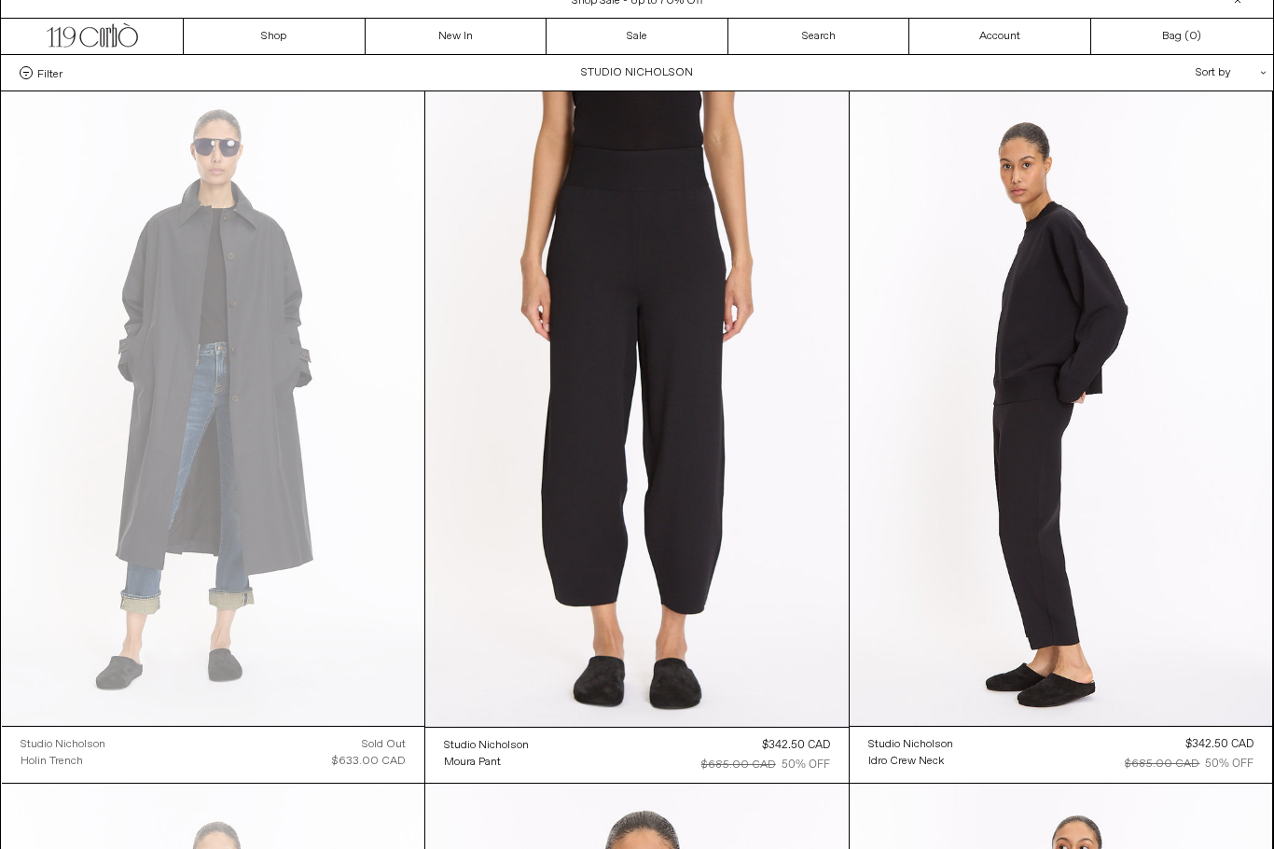
scroll to position [0, 0]
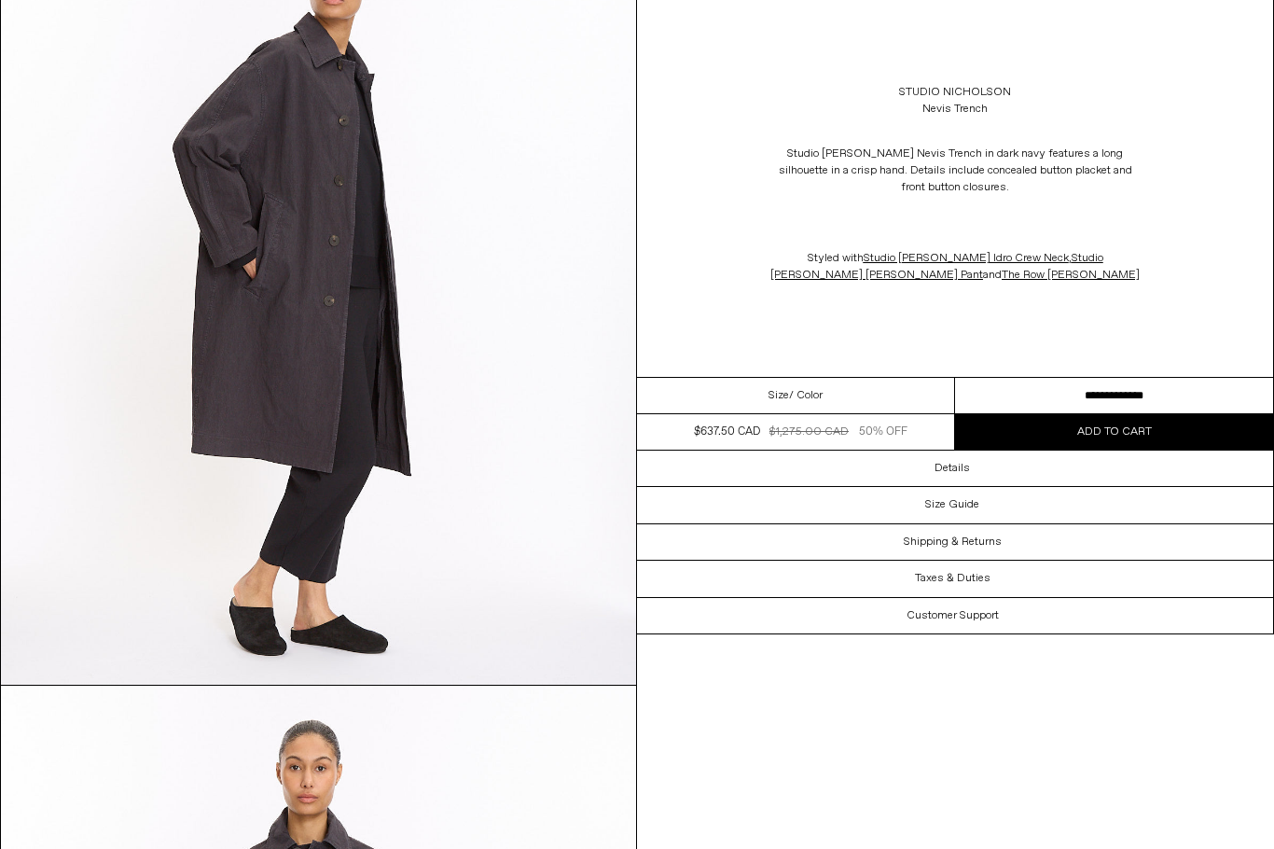
scroll to position [153, 0]
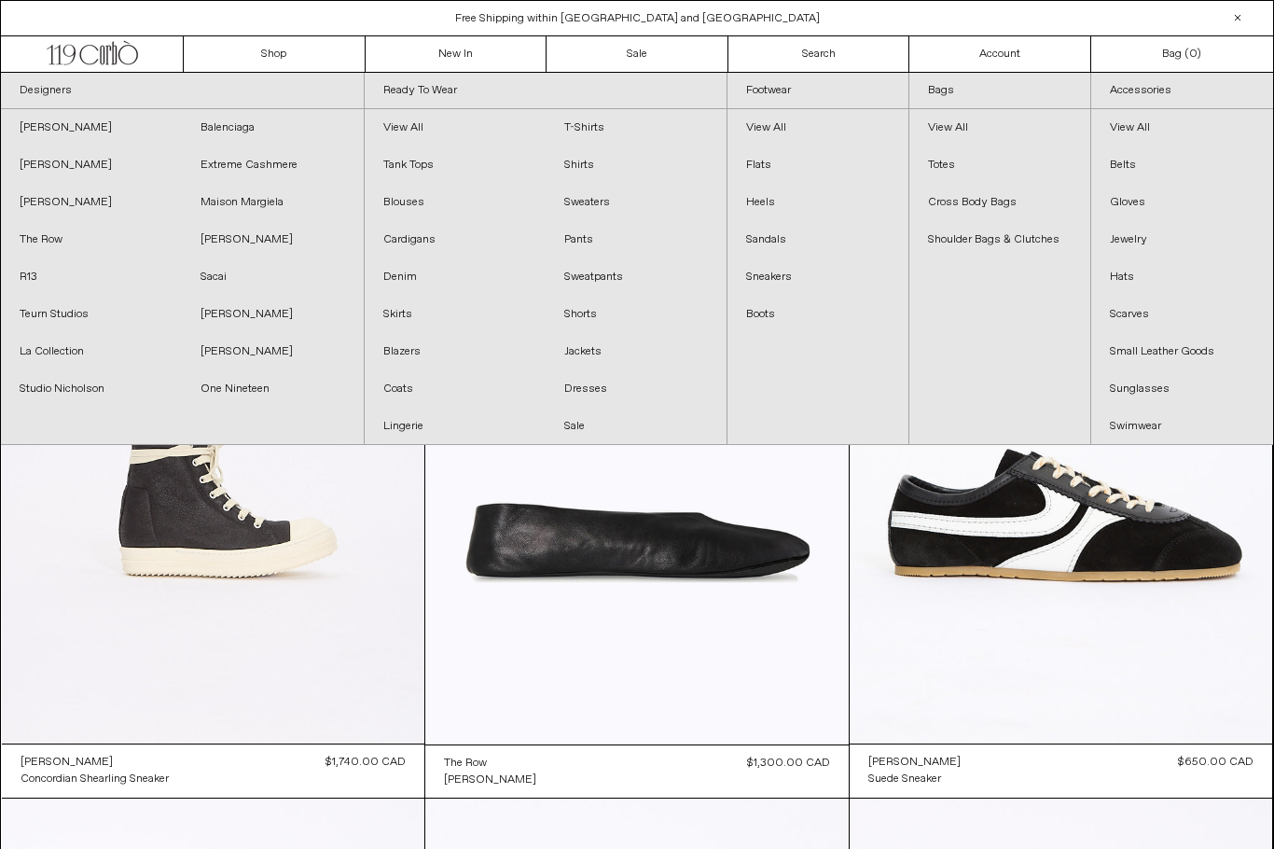
click at [257, 393] on link "One Nineteen" at bounding box center [272, 388] width 181 height 37
click at [264, 351] on link "[PERSON_NAME]" at bounding box center [272, 351] width 181 height 37
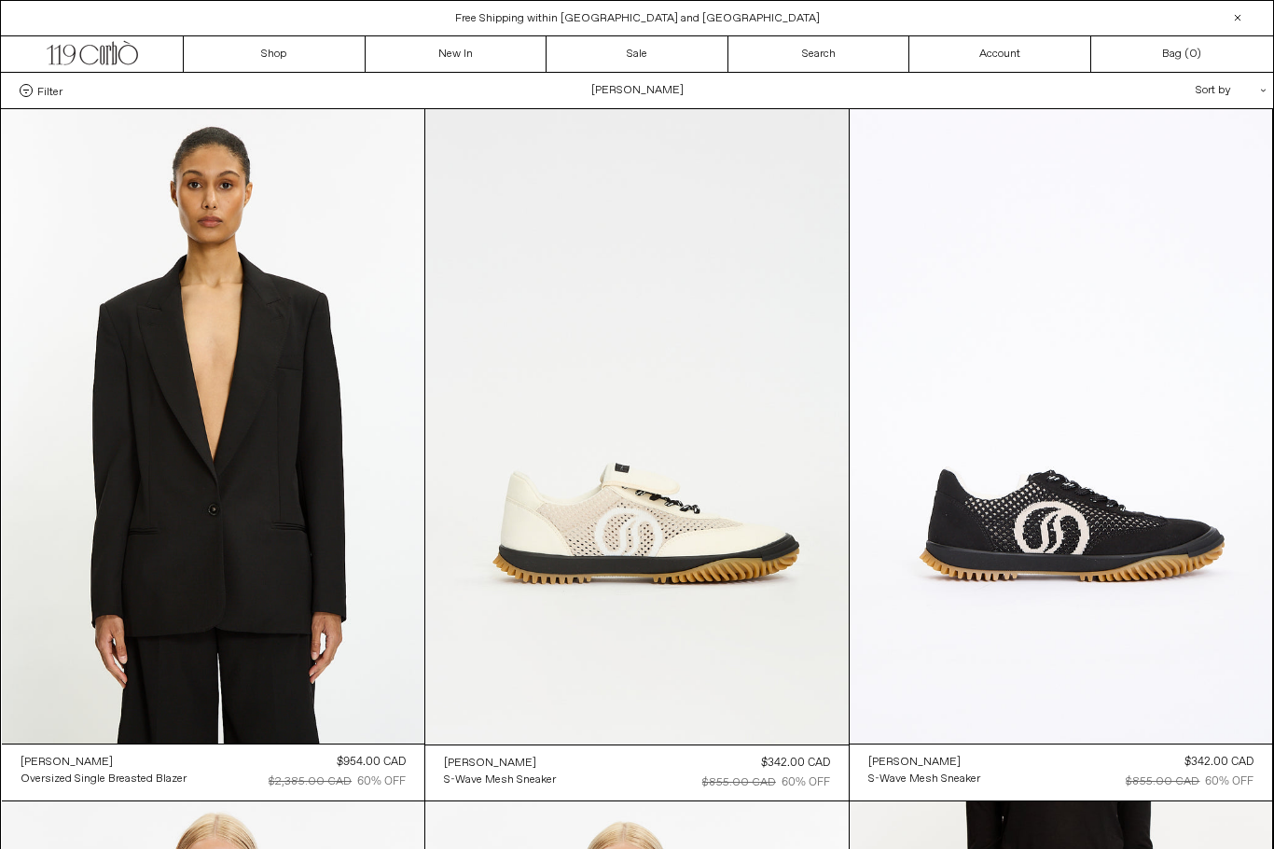
click at [354, 572] on at bounding box center [214, 426] width 424 height 634
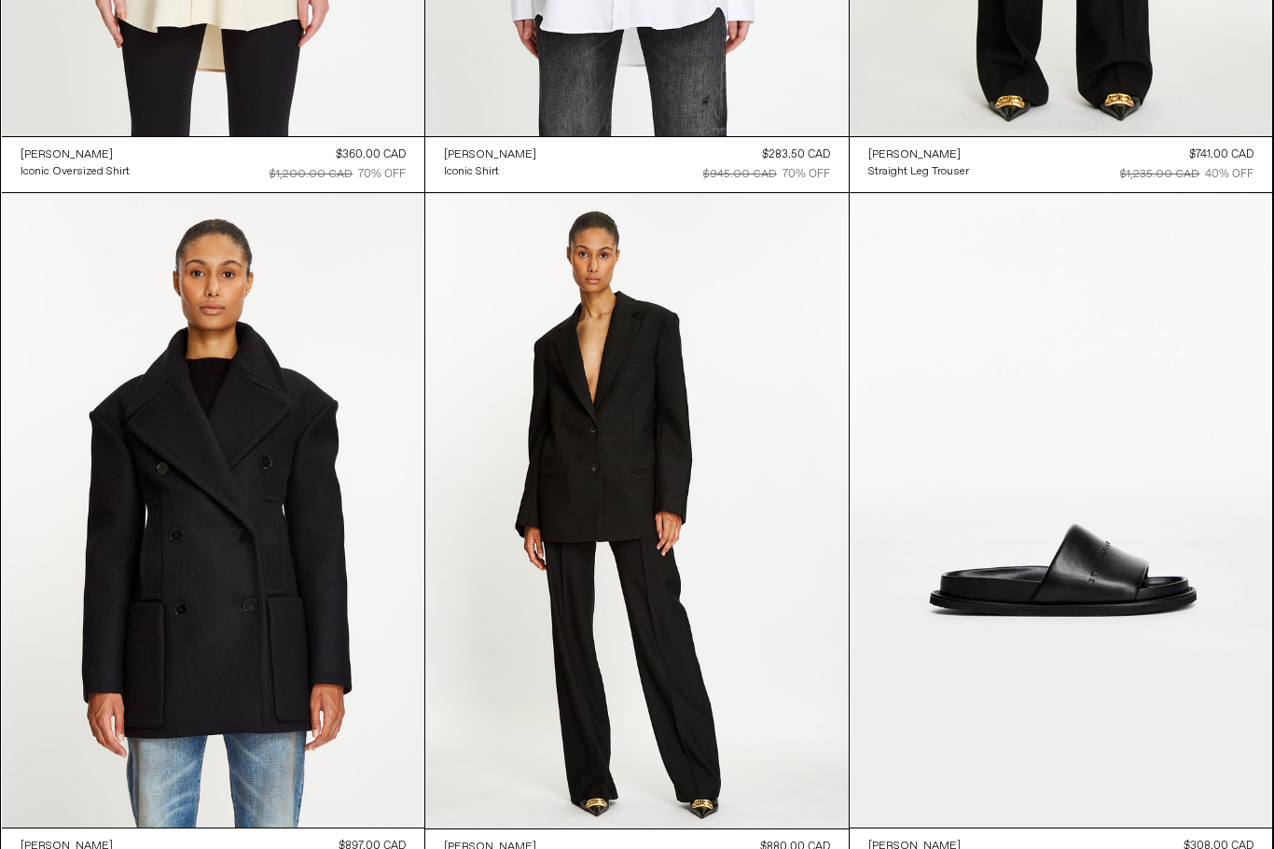
scroll to position [1300, 0]
click at [730, 447] on at bounding box center [637, 510] width 424 height 635
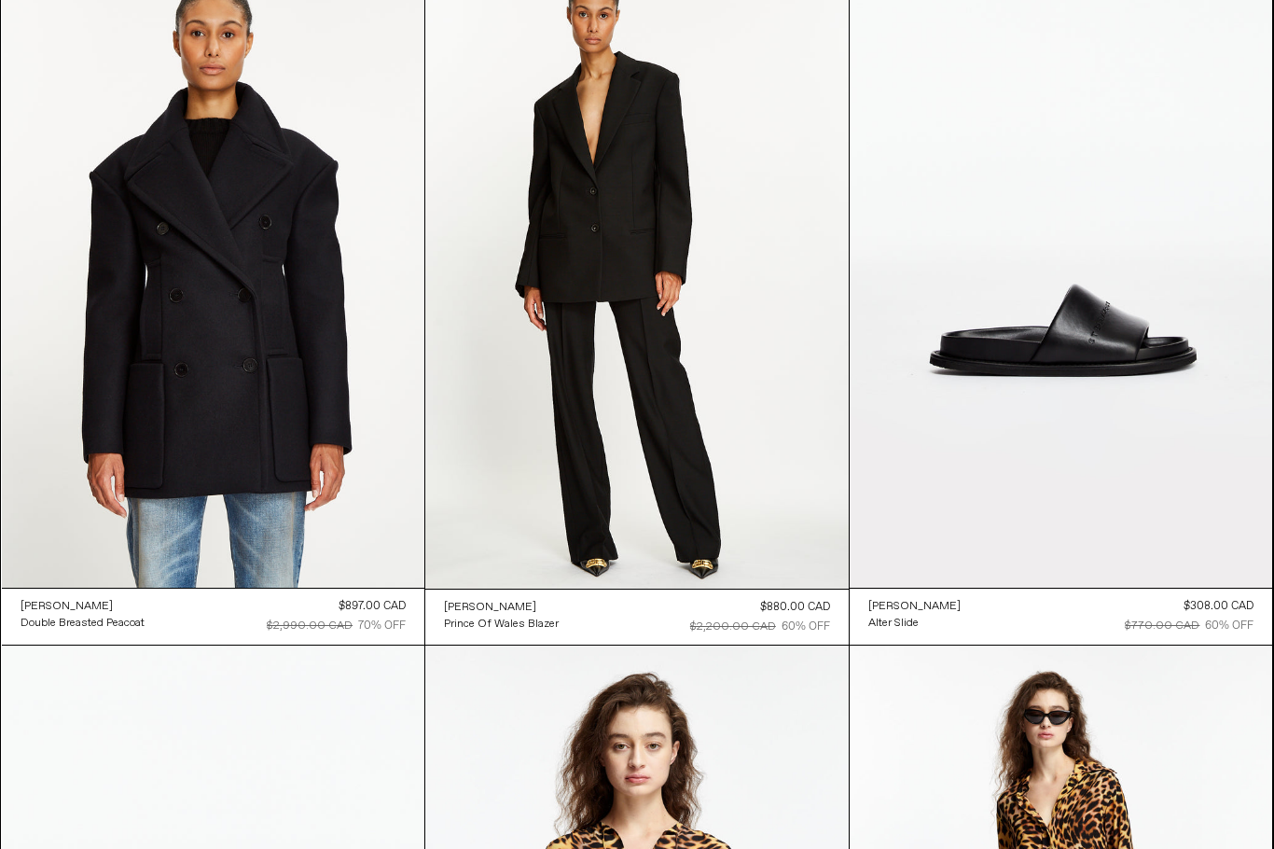
scroll to position [1534, 0]
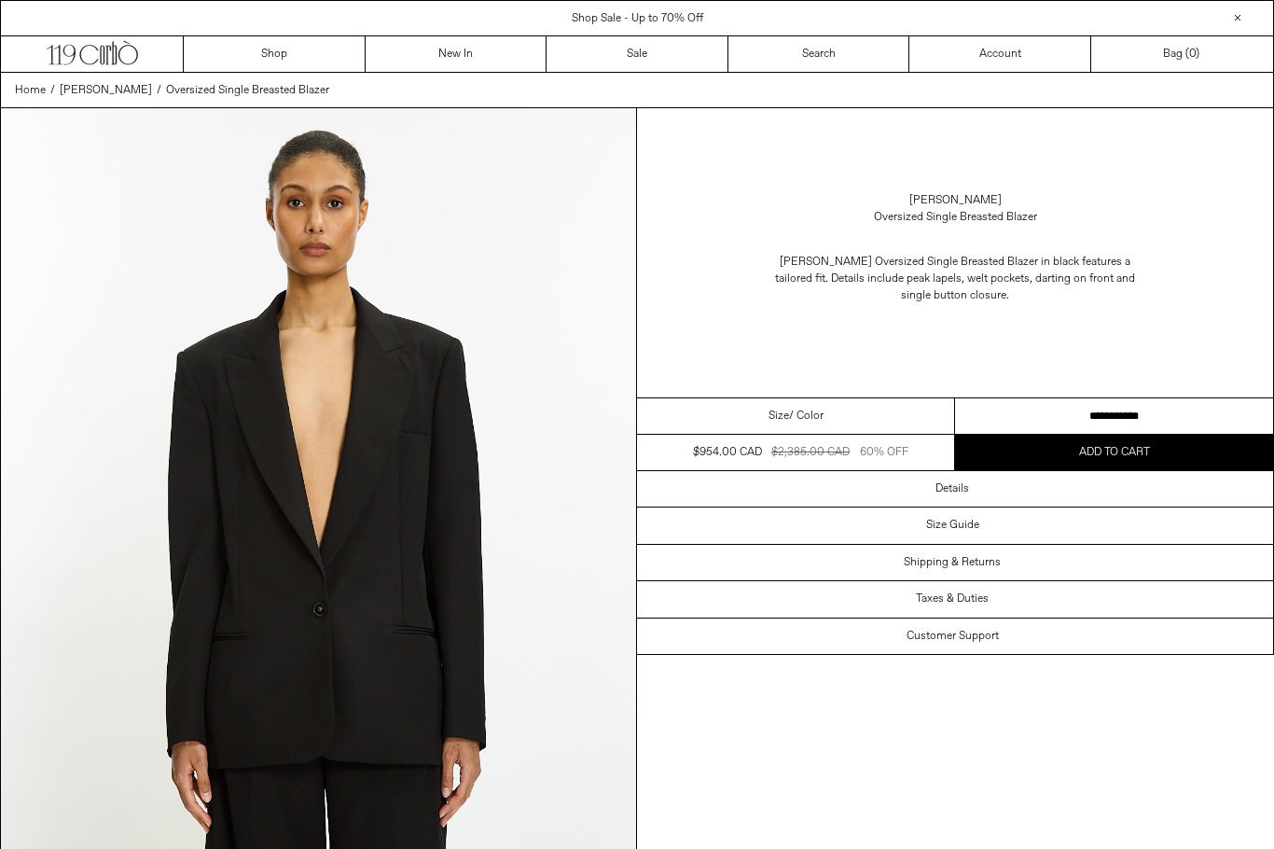
click at [1216, 416] on select "**********" at bounding box center [1114, 416] width 318 height 36
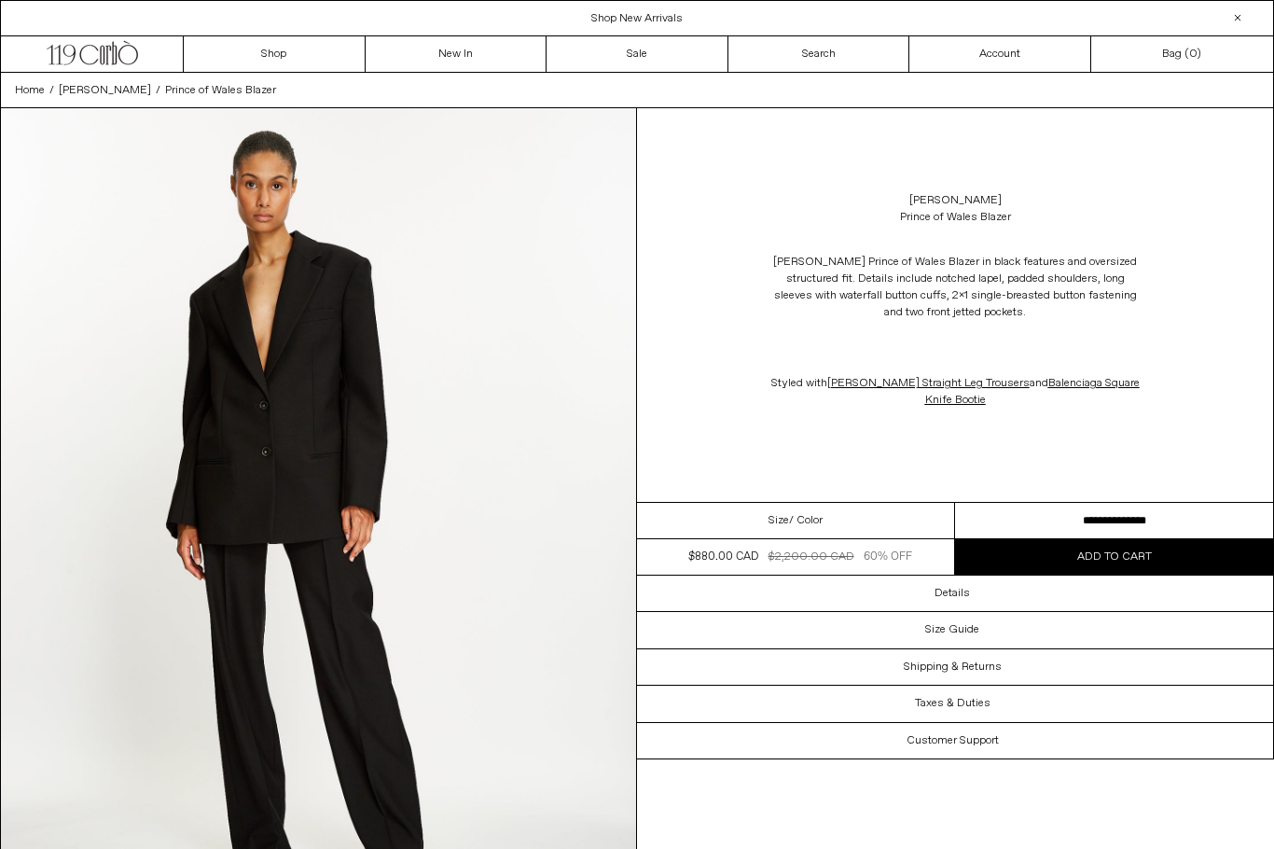
click at [1135, 522] on select "**********" at bounding box center [1114, 521] width 318 height 36
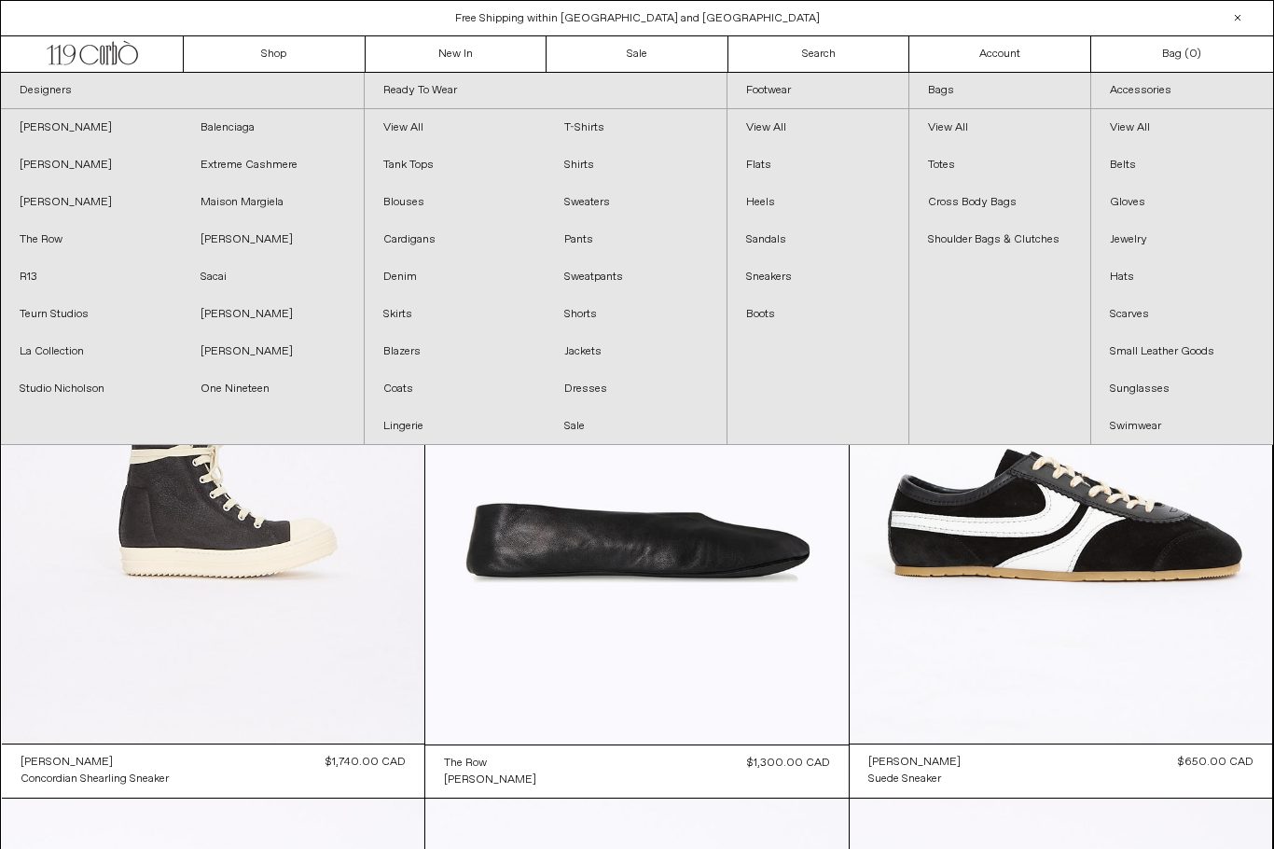
click at [283, 315] on link "[PERSON_NAME]" at bounding box center [272, 314] width 181 height 37
click at [227, 277] on link "Sacai" at bounding box center [272, 276] width 181 height 37
click at [259, 243] on link "[PERSON_NAME]" at bounding box center [272, 239] width 181 height 37
click at [271, 198] on link "Maison Margiela" at bounding box center [272, 202] width 181 height 37
click at [290, 171] on link "Extreme Cashmere" at bounding box center [272, 164] width 181 height 37
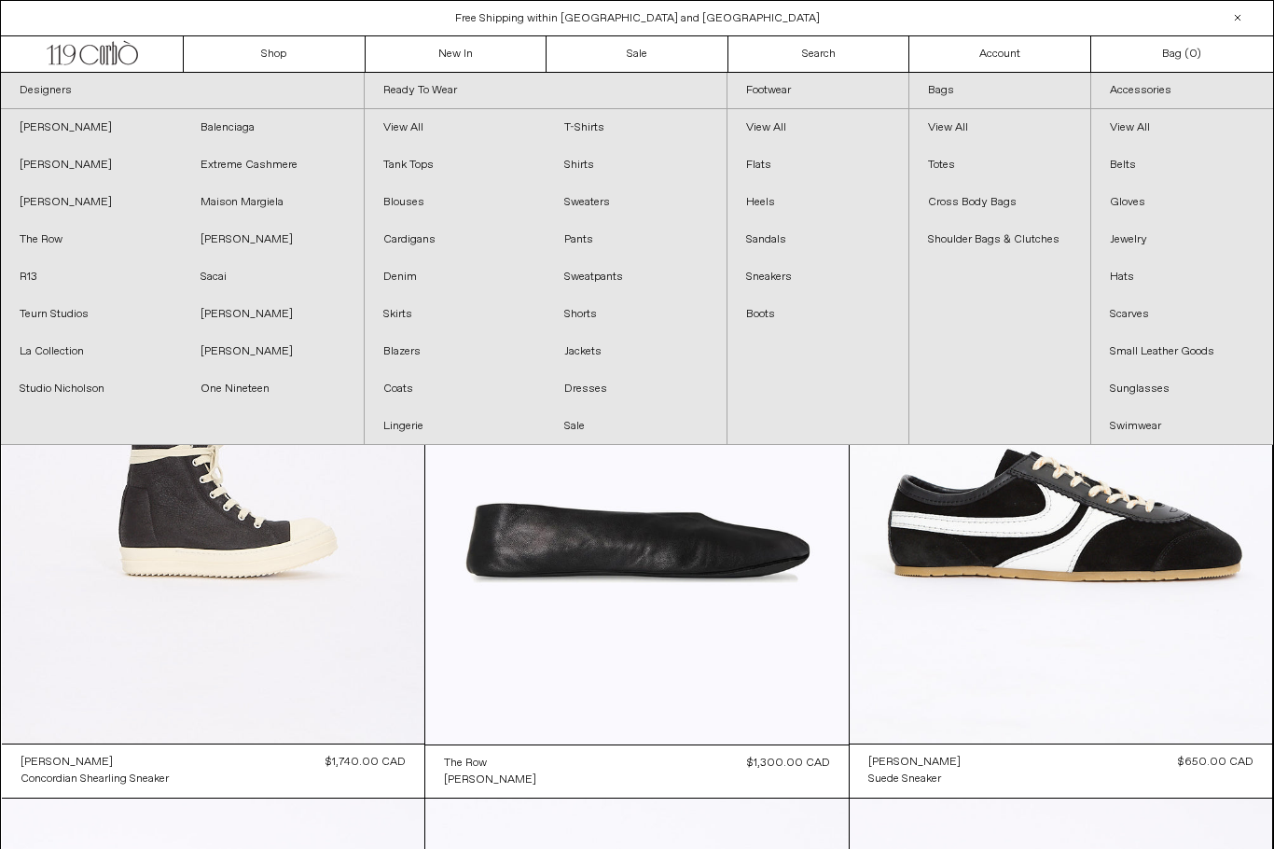
click at [243, 126] on link "Balenciaga" at bounding box center [272, 127] width 181 height 37
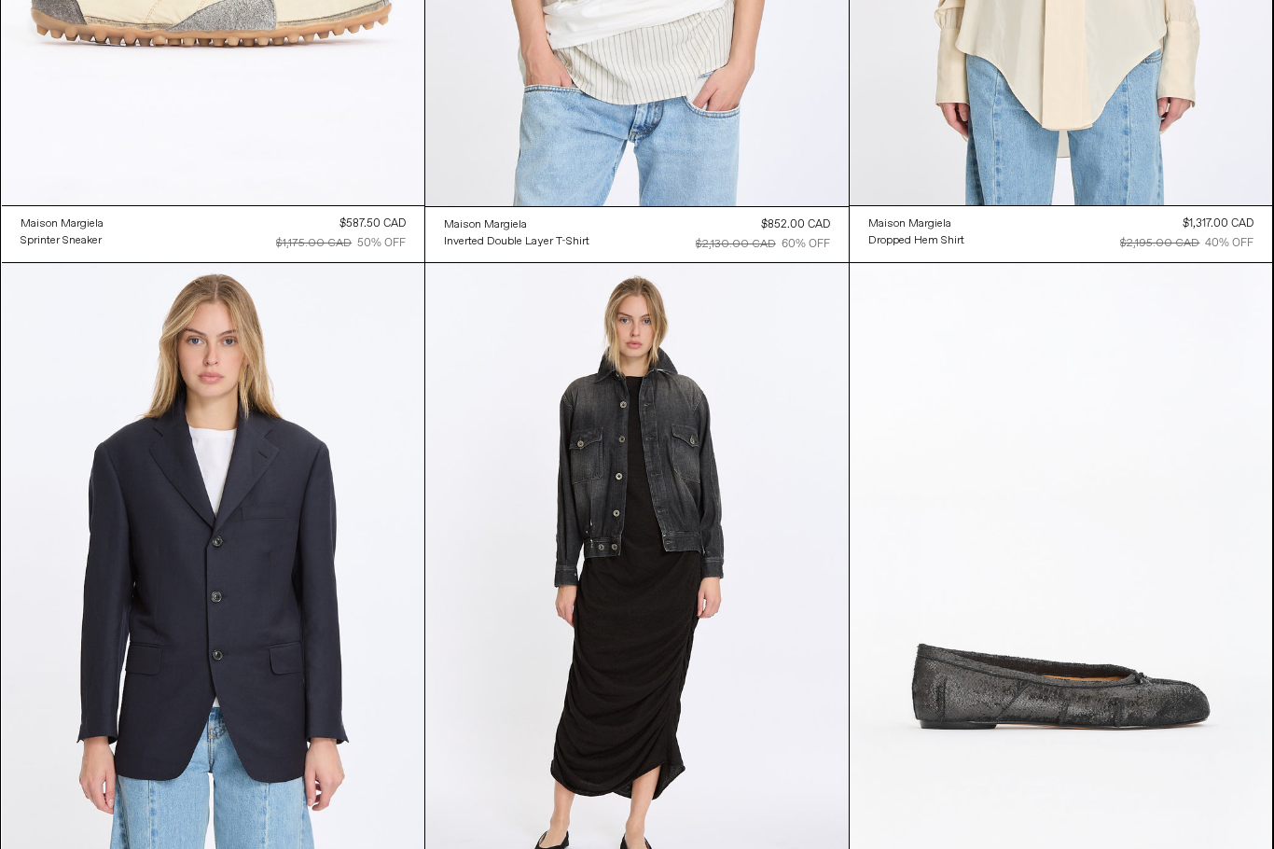
scroll to position [439, 0]
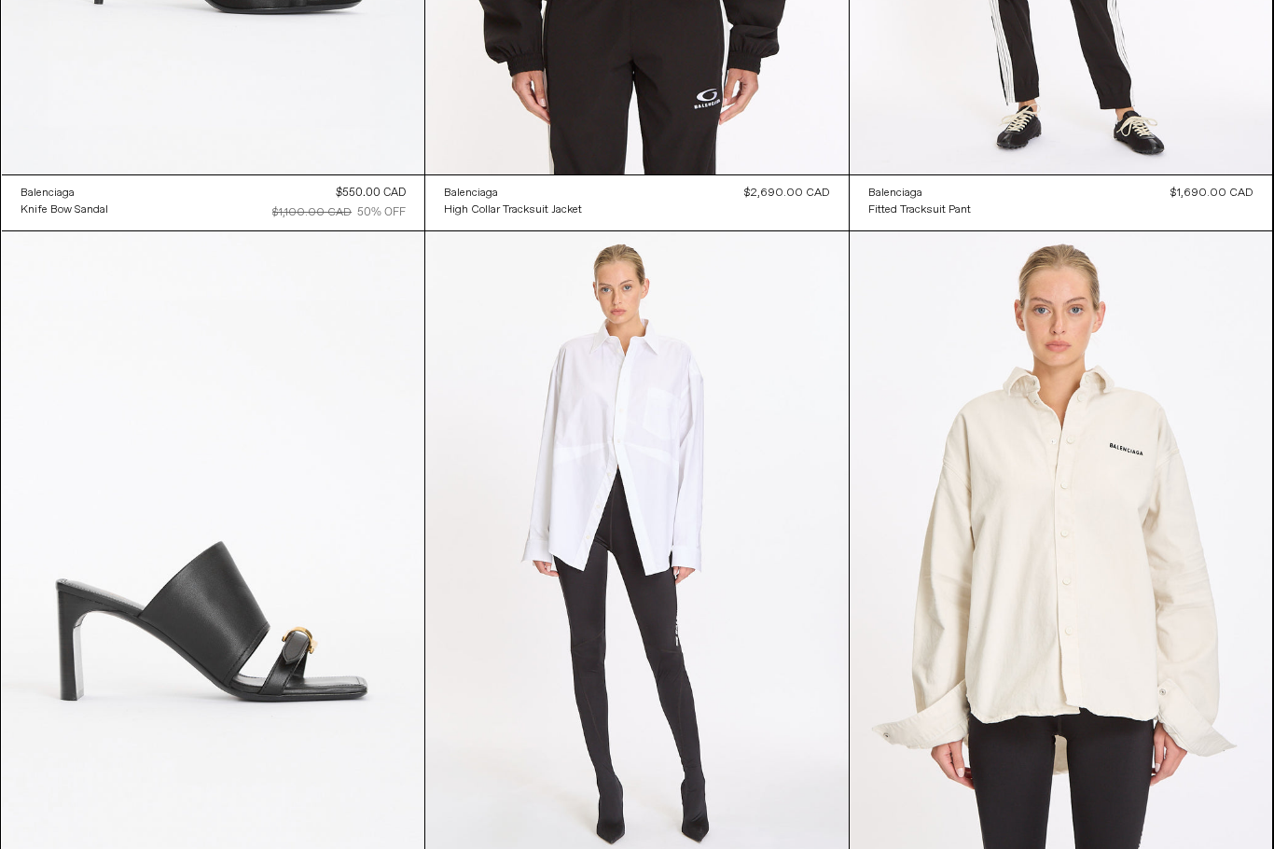
scroll to position [1953, 0]
click at [1219, 504] on at bounding box center [1062, 548] width 424 height 634
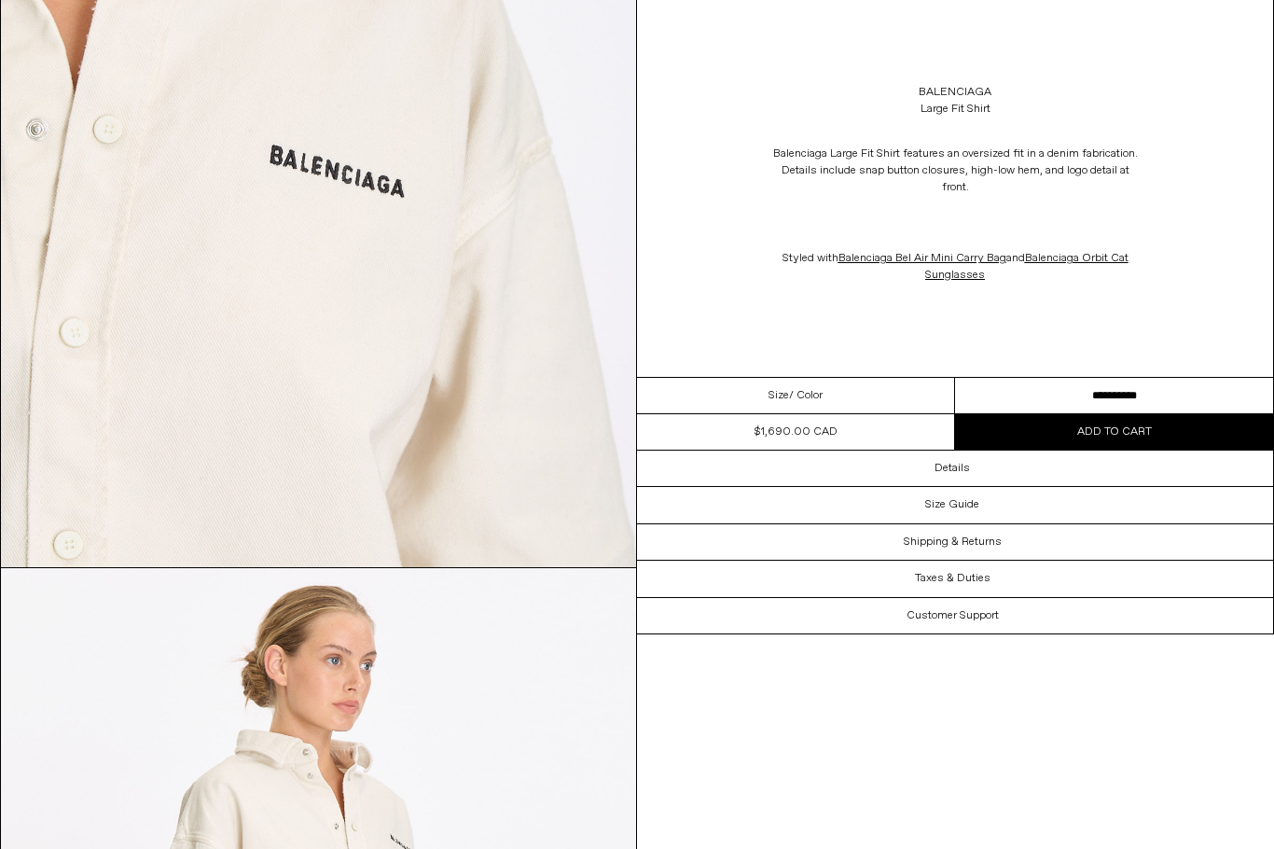
scroll to position [1839, 0]
